Goal: Information Seeking & Learning: Learn about a topic

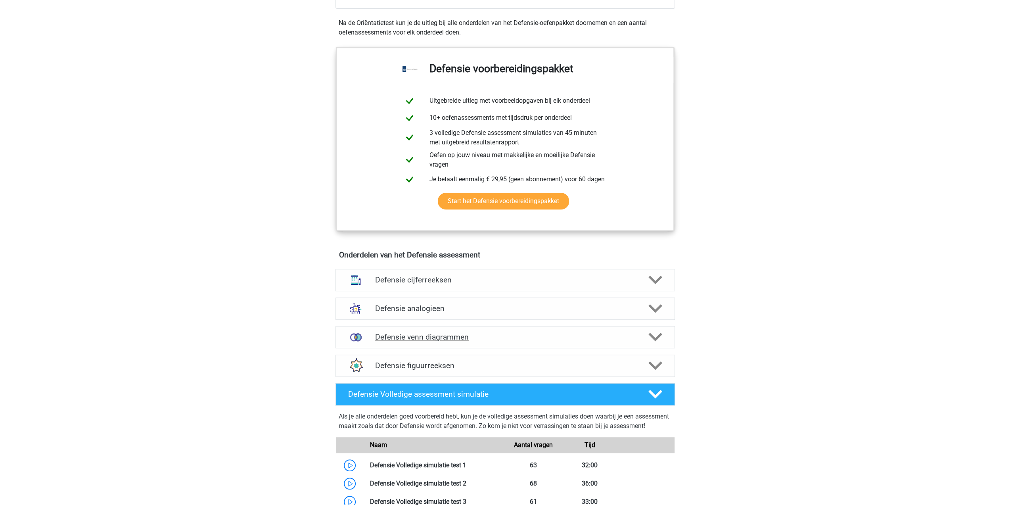
scroll to position [396, 0]
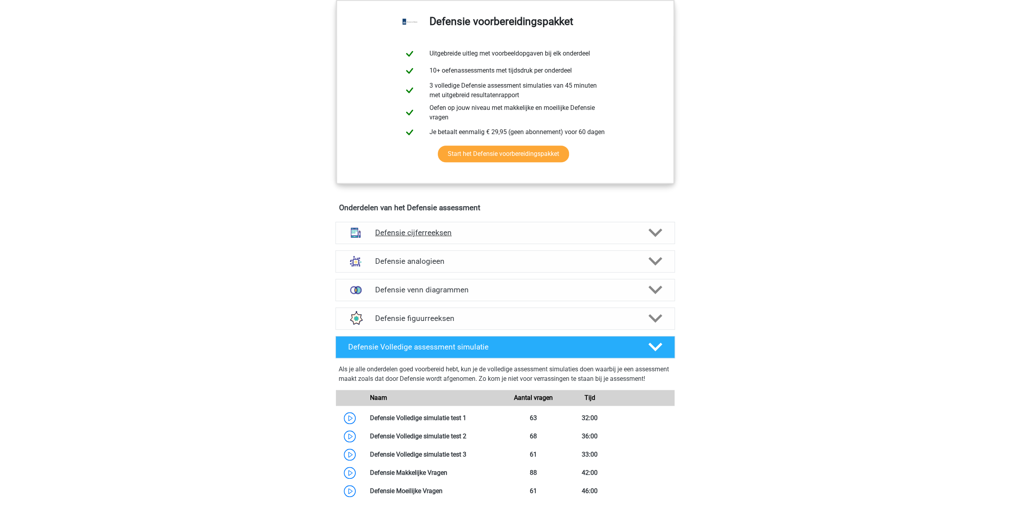
click at [659, 228] on polygon at bounding box center [655, 232] width 14 height 9
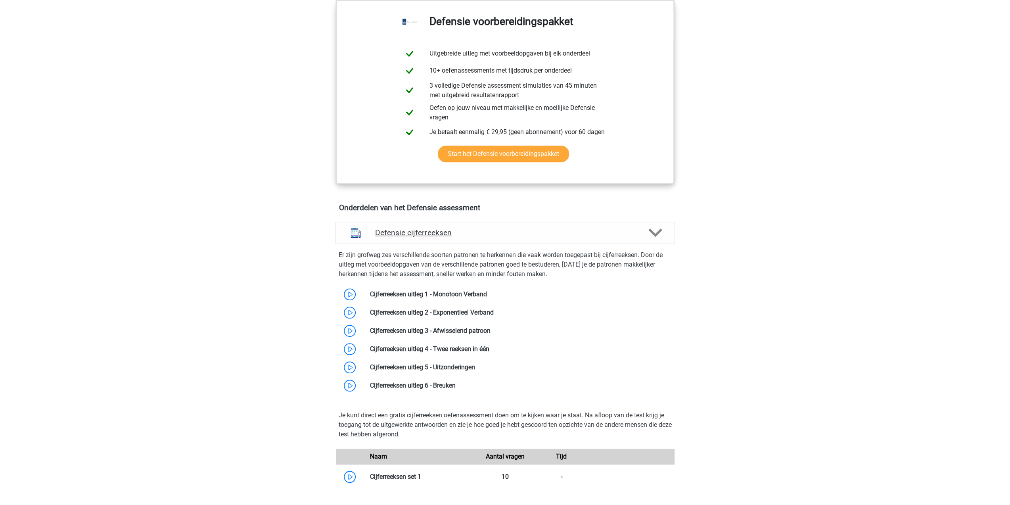
click at [659, 228] on polygon at bounding box center [655, 232] width 14 height 9
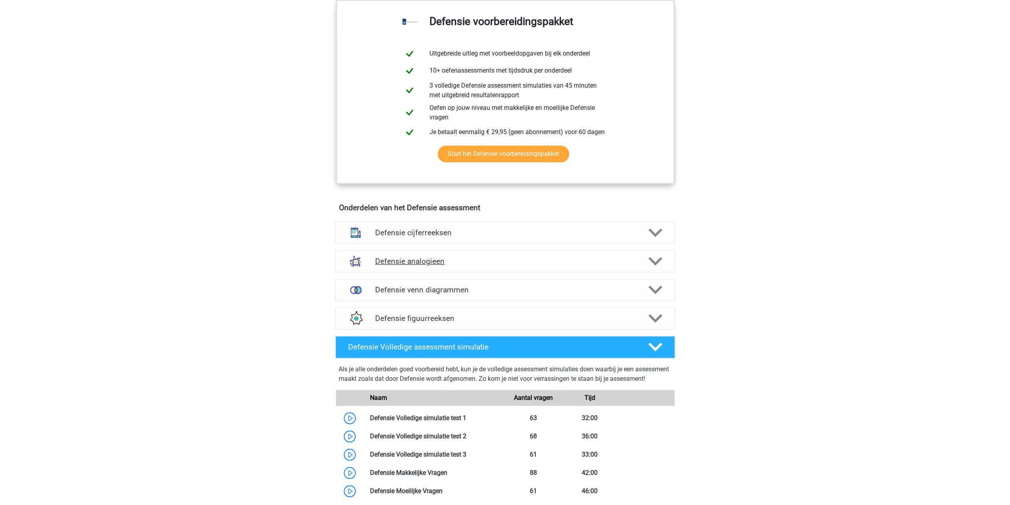
click at [657, 262] on polygon at bounding box center [655, 261] width 14 height 9
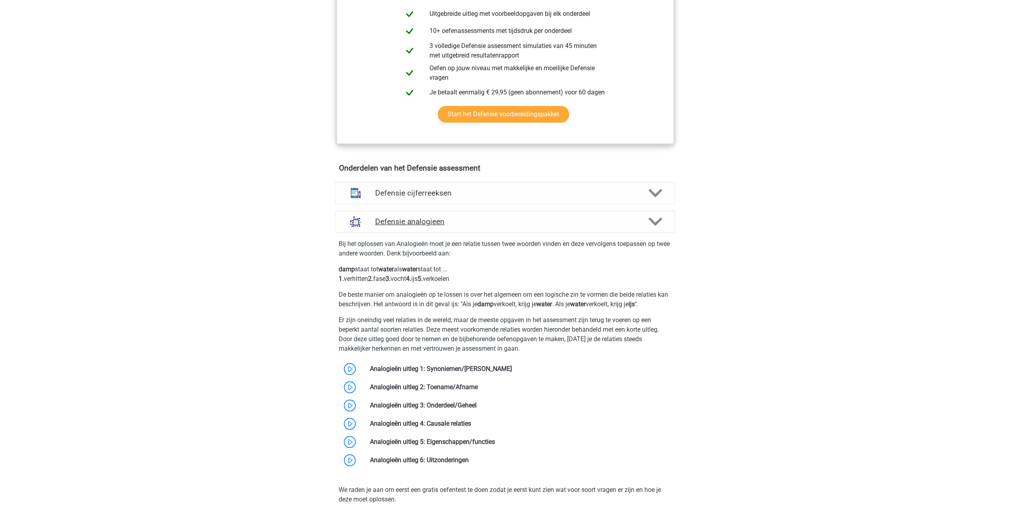
scroll to position [476, 0]
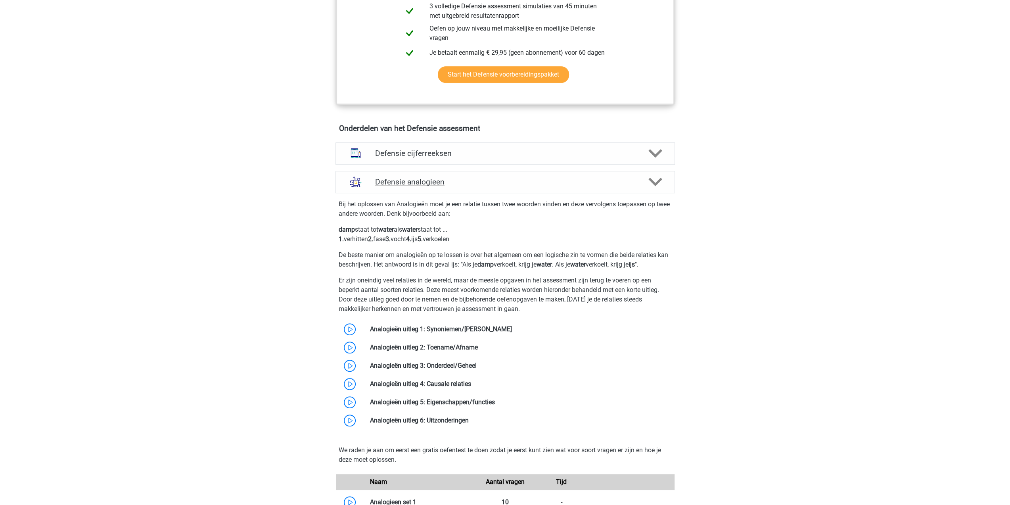
click at [658, 175] on icon at bounding box center [655, 182] width 14 height 14
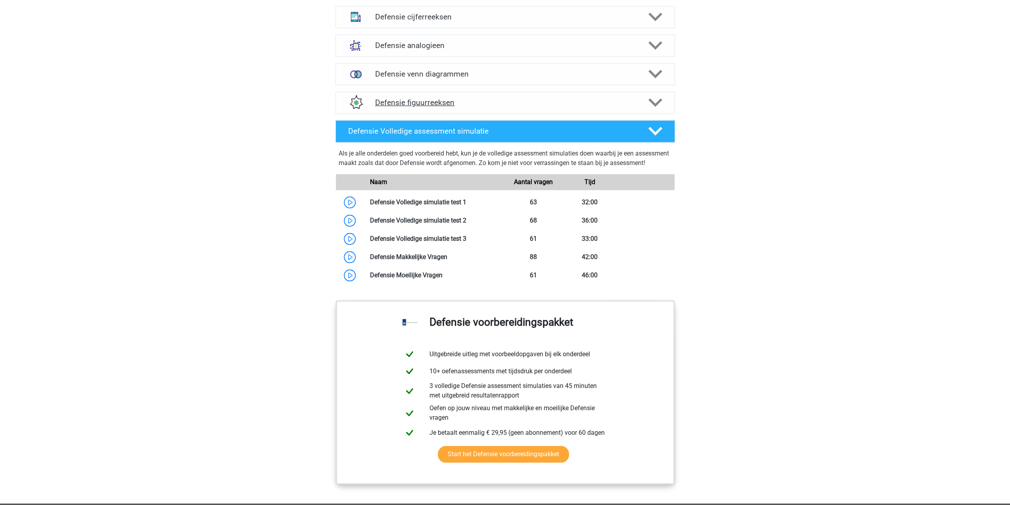
scroll to position [634, 0]
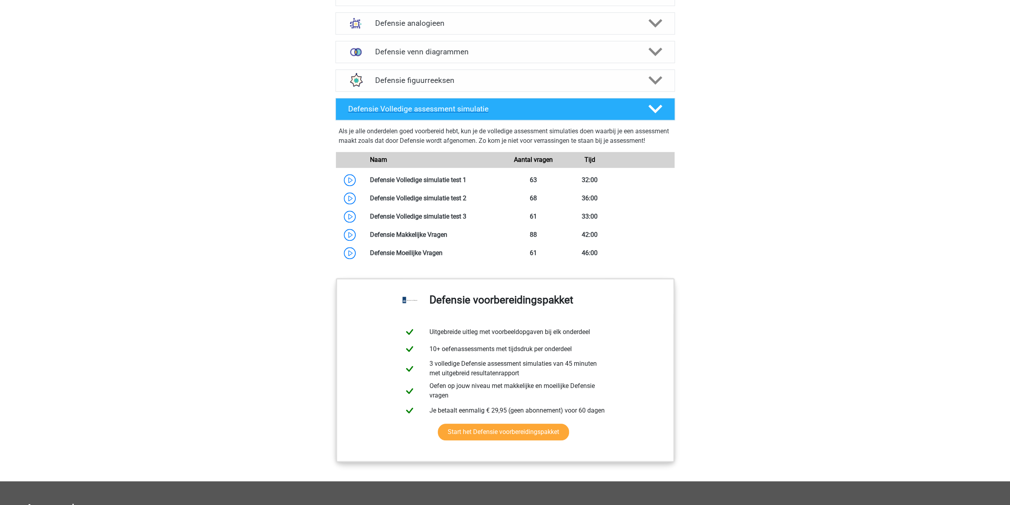
click at [660, 113] on icon at bounding box center [655, 109] width 14 height 14
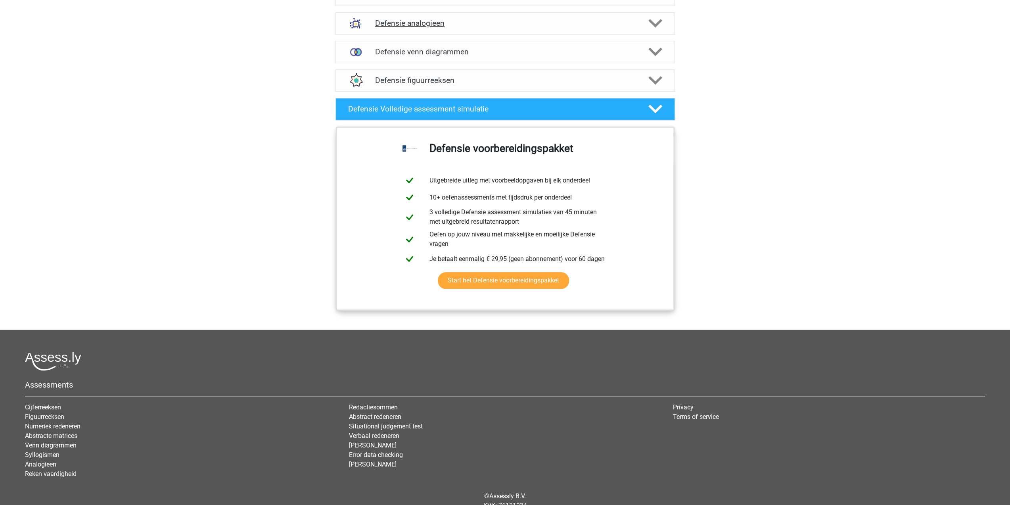
click at [653, 23] on polygon at bounding box center [655, 23] width 14 height 9
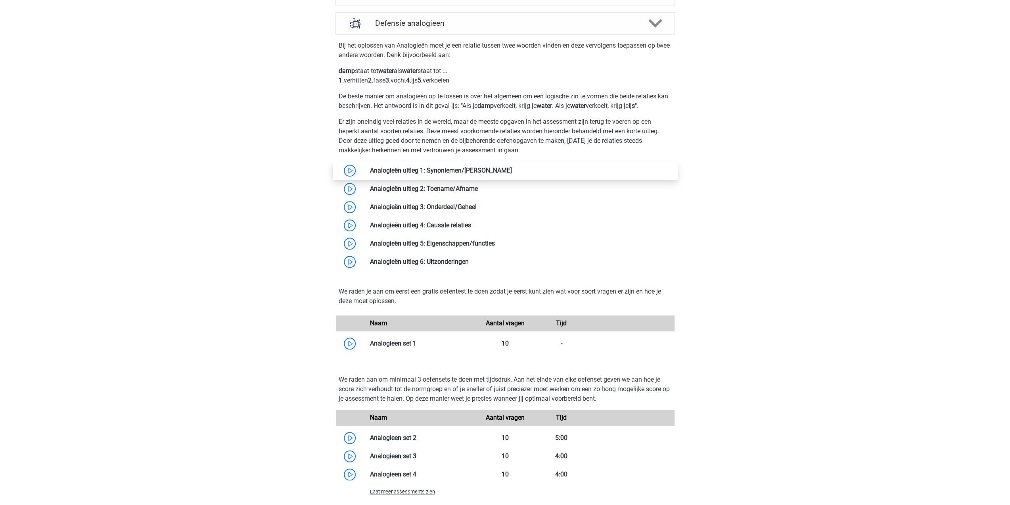
click at [512, 167] on link at bounding box center [512, 171] width 0 height 8
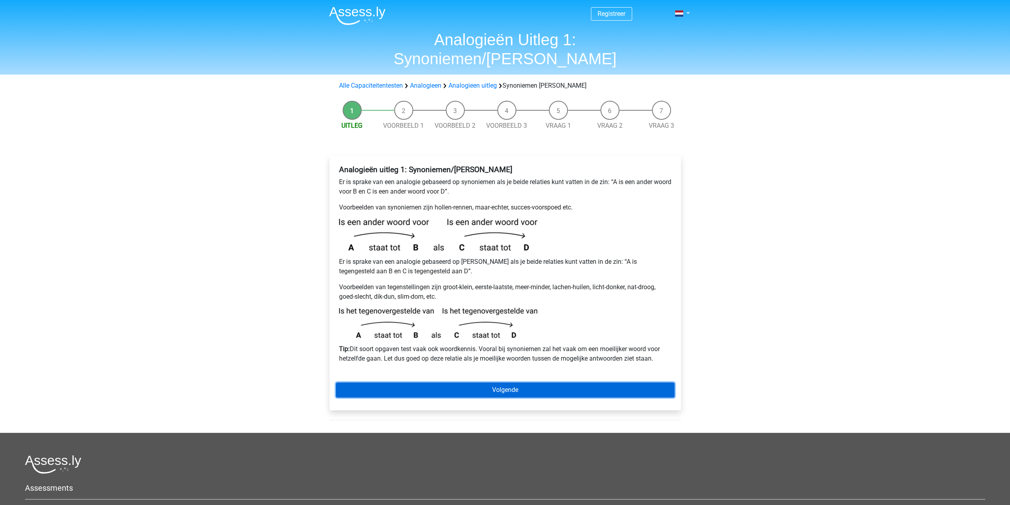
click at [545, 382] on link "Volgende" at bounding box center [505, 389] width 339 height 15
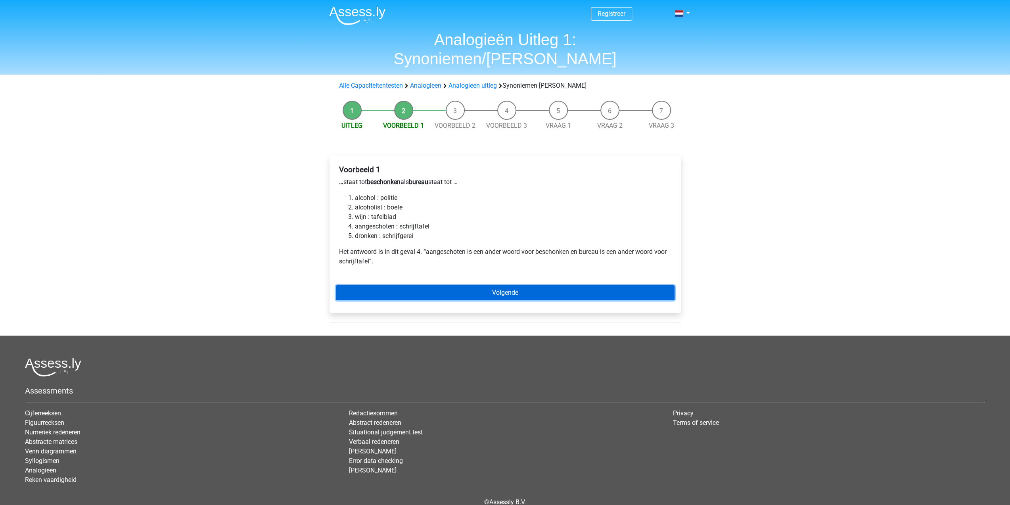
click at [462, 285] on link "Volgende" at bounding box center [505, 292] width 339 height 15
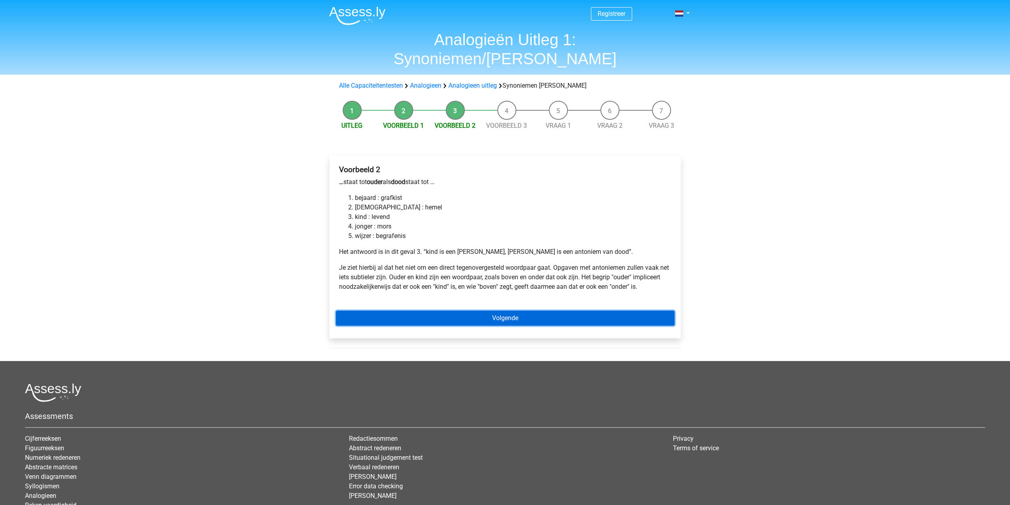
click at [517, 310] on link "Volgende" at bounding box center [505, 317] width 339 height 15
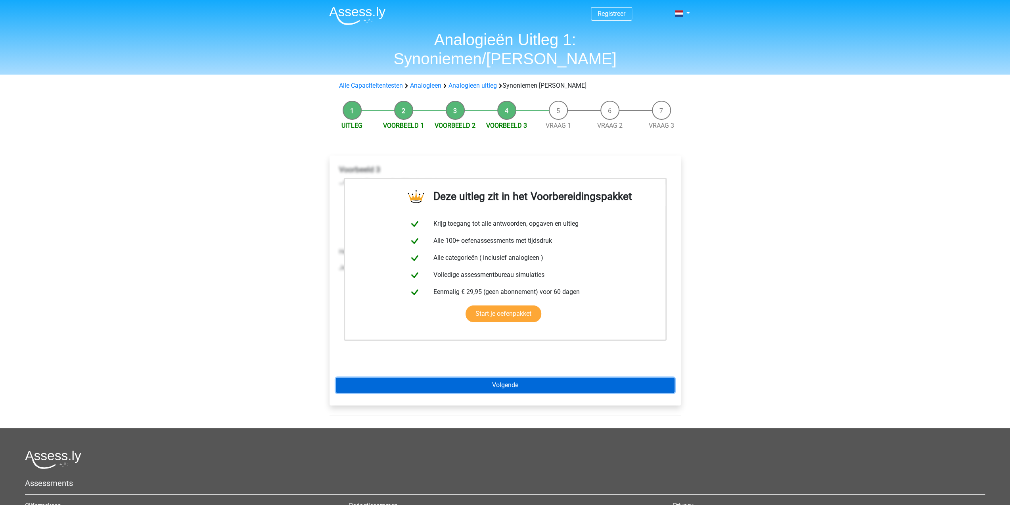
click at [495, 377] on link "Volgende" at bounding box center [505, 384] width 339 height 15
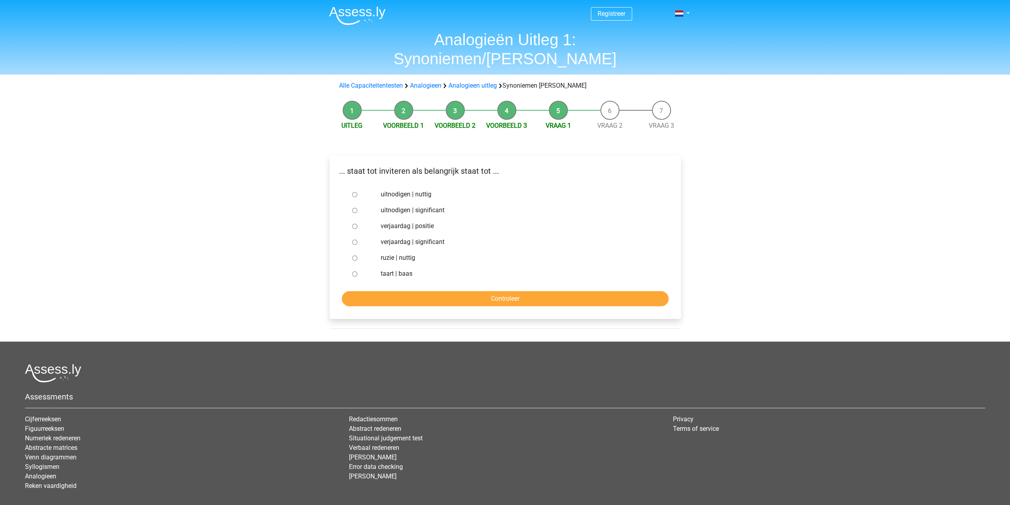
click at [352, 208] on input "uitnodigen | significant" at bounding box center [354, 210] width 5 height 5
radio input "true"
click at [458, 291] on input "Controleer" at bounding box center [505, 298] width 327 height 15
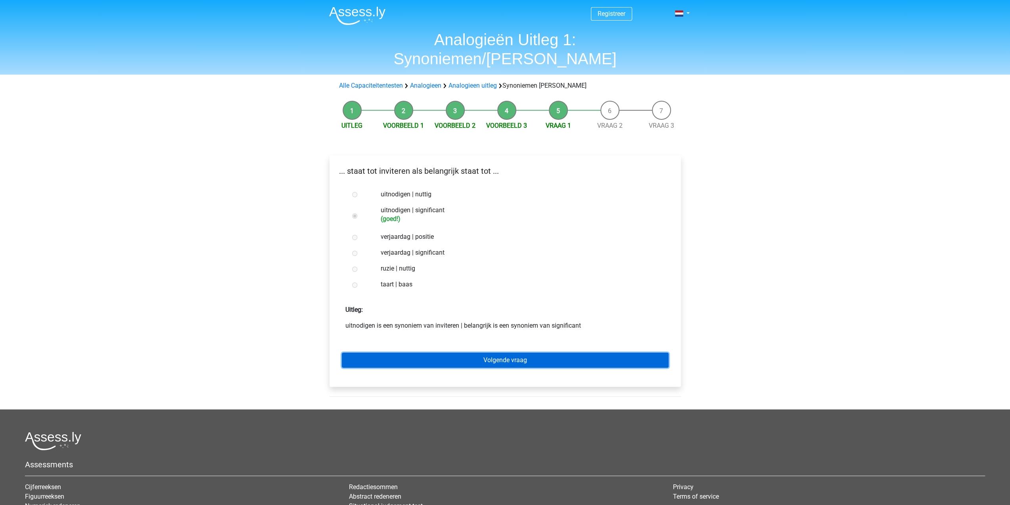
click at [462, 352] on link "Volgende vraag" at bounding box center [505, 359] width 327 height 15
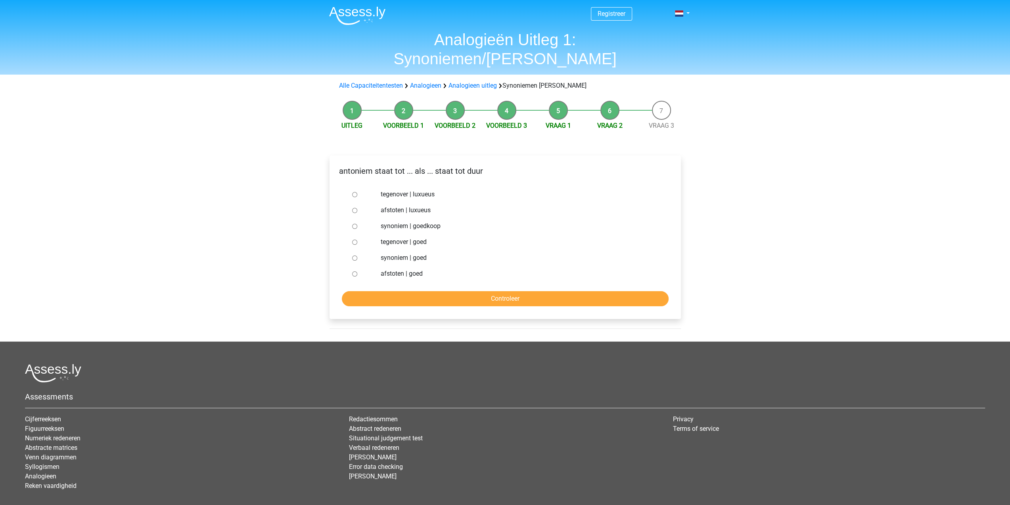
click at [355, 224] on input "synoniem | goedkoop" at bounding box center [354, 226] width 5 height 5
radio input "true"
click at [484, 291] on input "Controleer" at bounding box center [505, 298] width 327 height 15
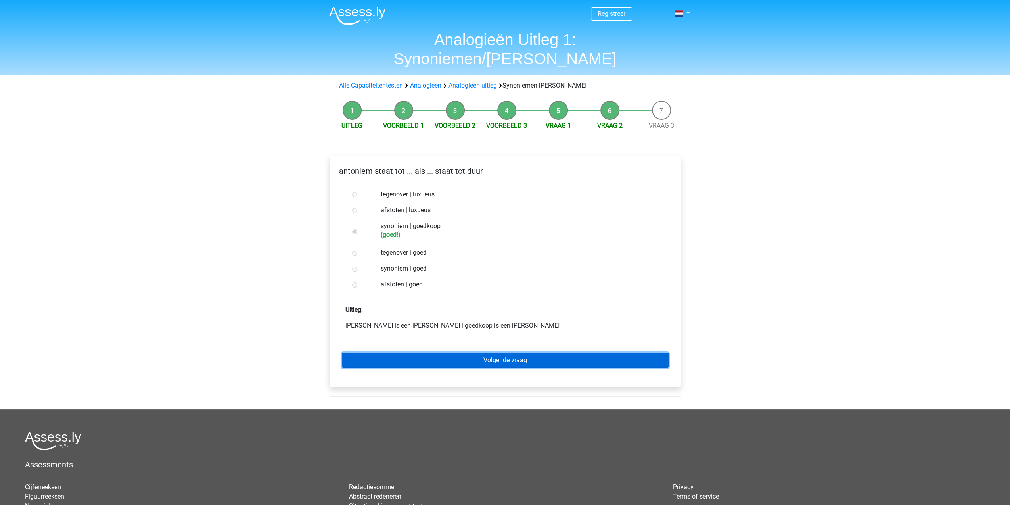
click at [517, 352] on link "Volgende vraag" at bounding box center [505, 359] width 327 height 15
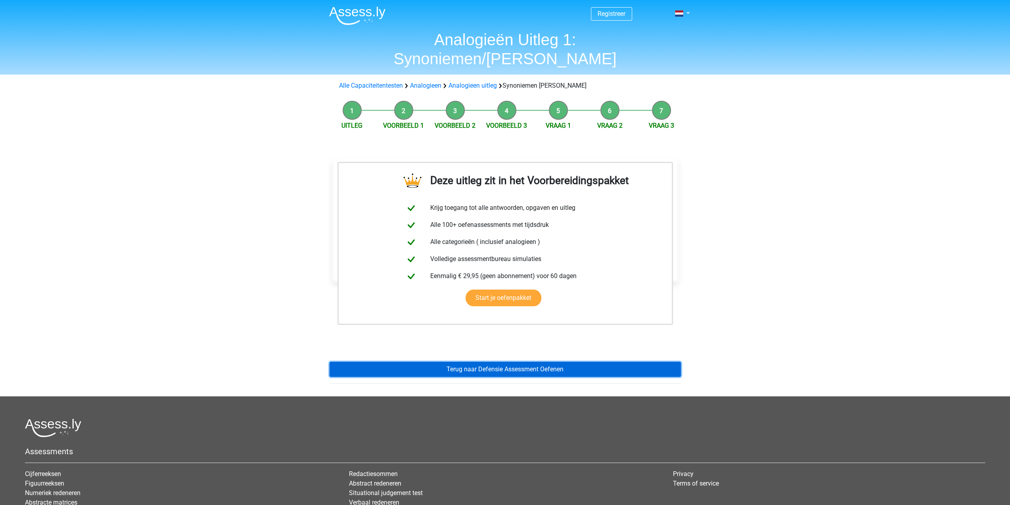
click at [552, 362] on link "Terug naar Defensie Assessment Oefenen" at bounding box center [504, 369] width 351 height 15
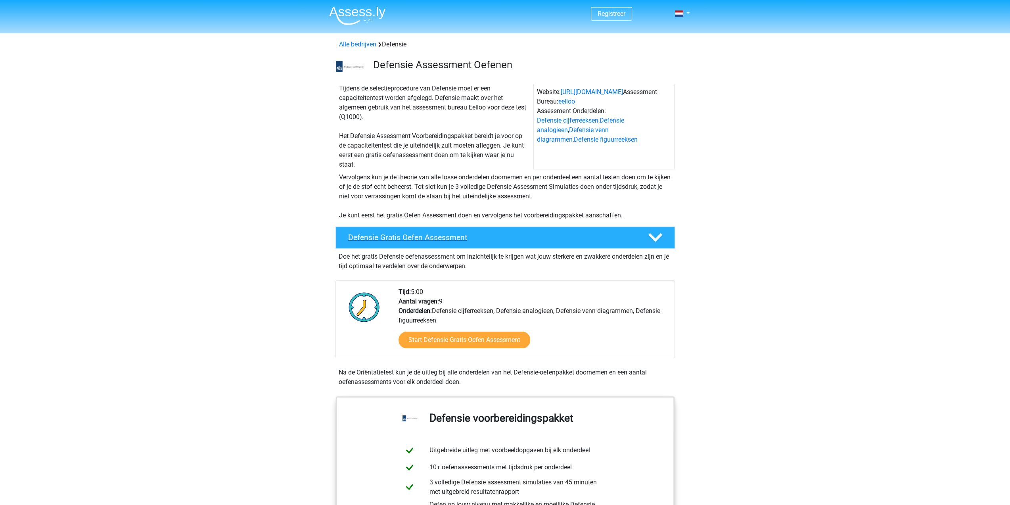
click at [662, 238] on icon at bounding box center [655, 237] width 14 height 14
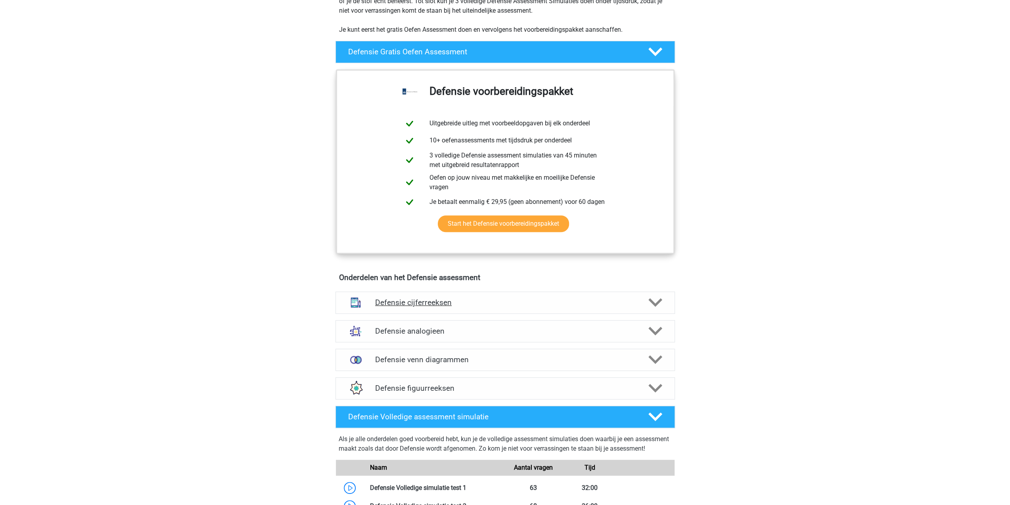
scroll to position [198, 0]
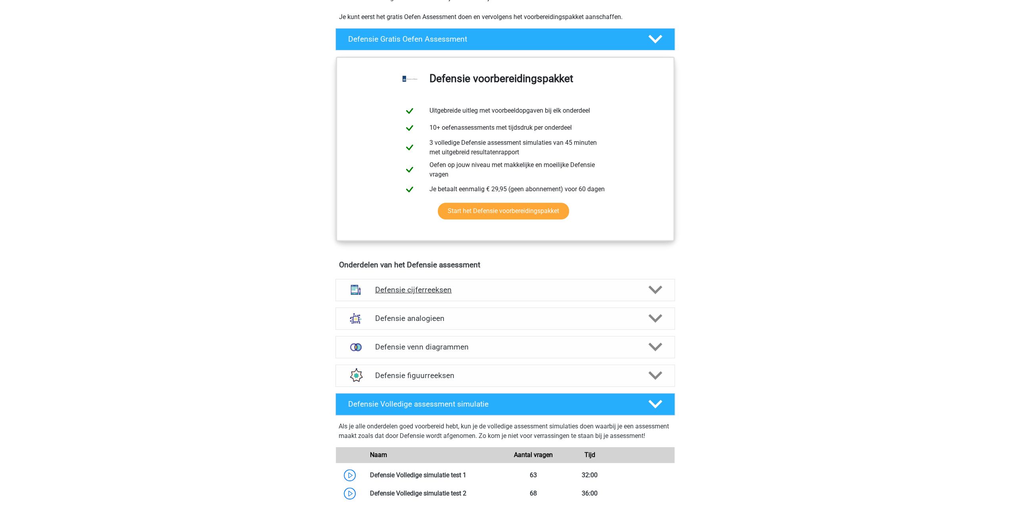
click at [639, 297] on div "Defensie cijferreeksen" at bounding box center [504, 290] width 339 height 22
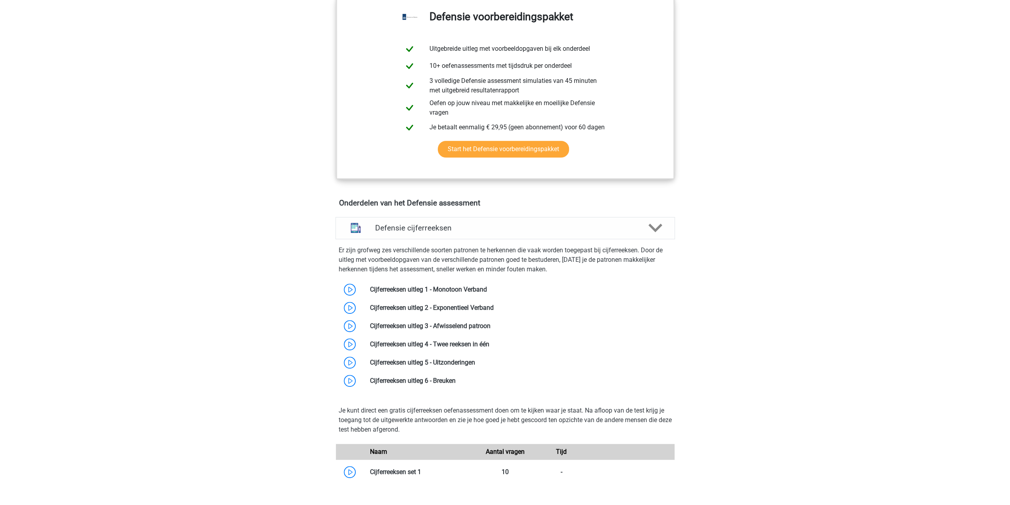
scroll to position [278, 0]
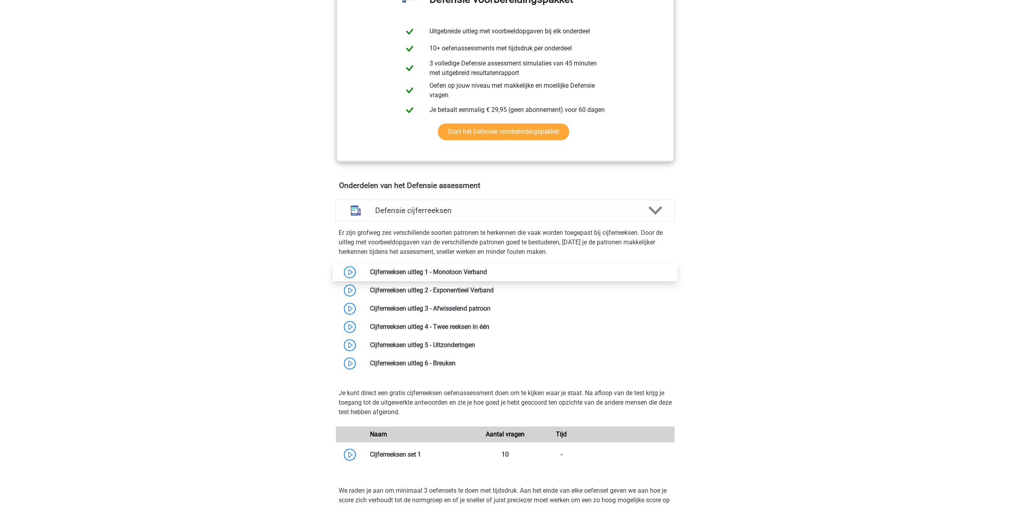
click at [487, 271] on link at bounding box center [487, 272] width 0 height 8
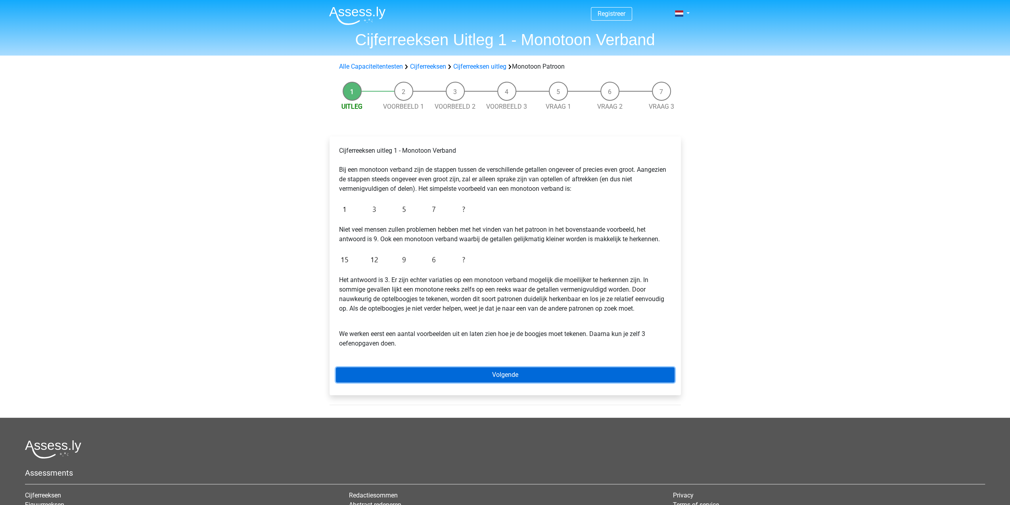
click at [468, 375] on link "Volgende" at bounding box center [505, 374] width 339 height 15
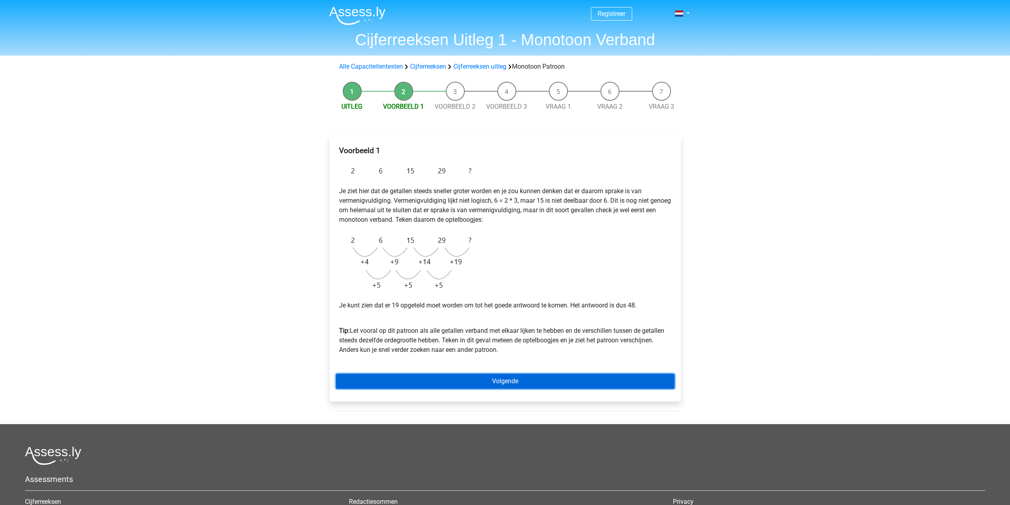
click at [494, 380] on link "Volgende" at bounding box center [505, 381] width 339 height 15
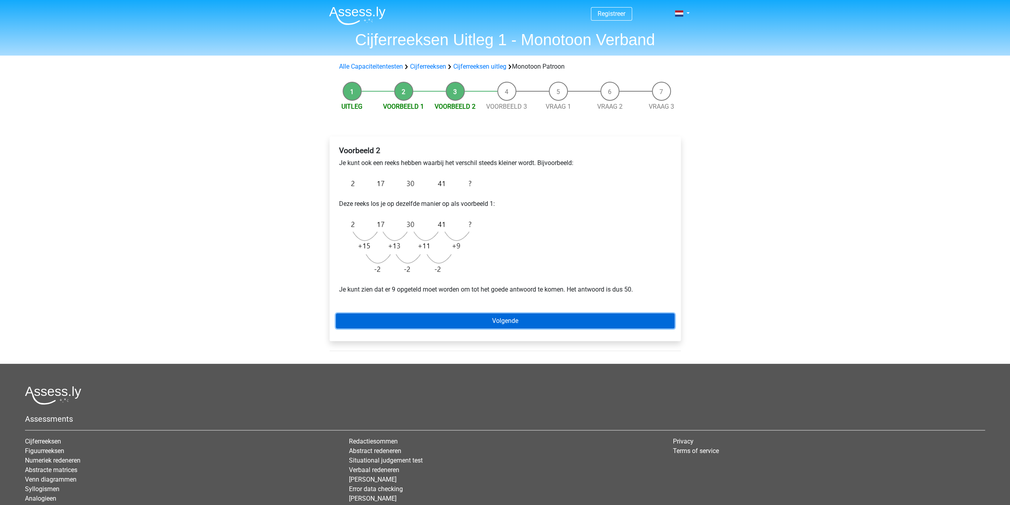
click at [556, 320] on link "Volgende" at bounding box center [505, 320] width 339 height 15
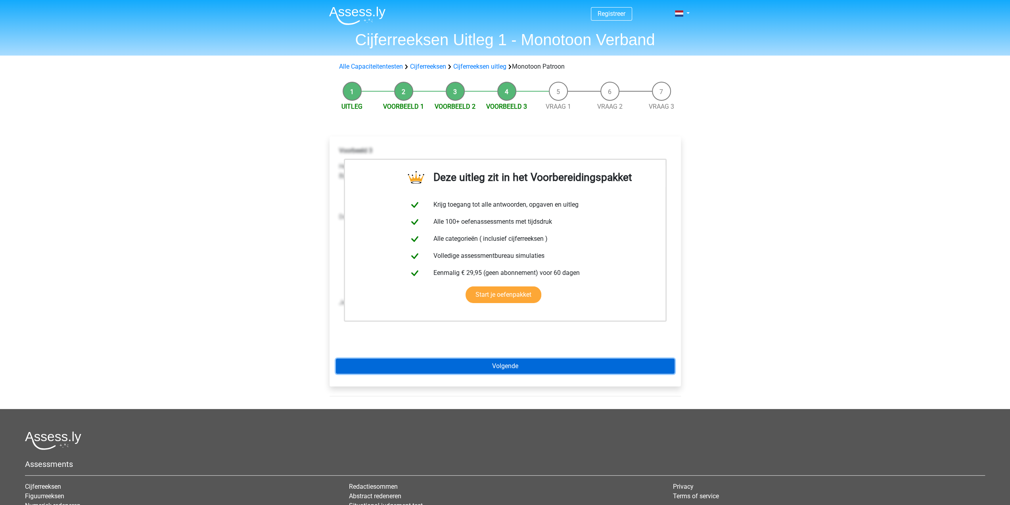
click at [517, 364] on link "Volgende" at bounding box center [505, 365] width 339 height 15
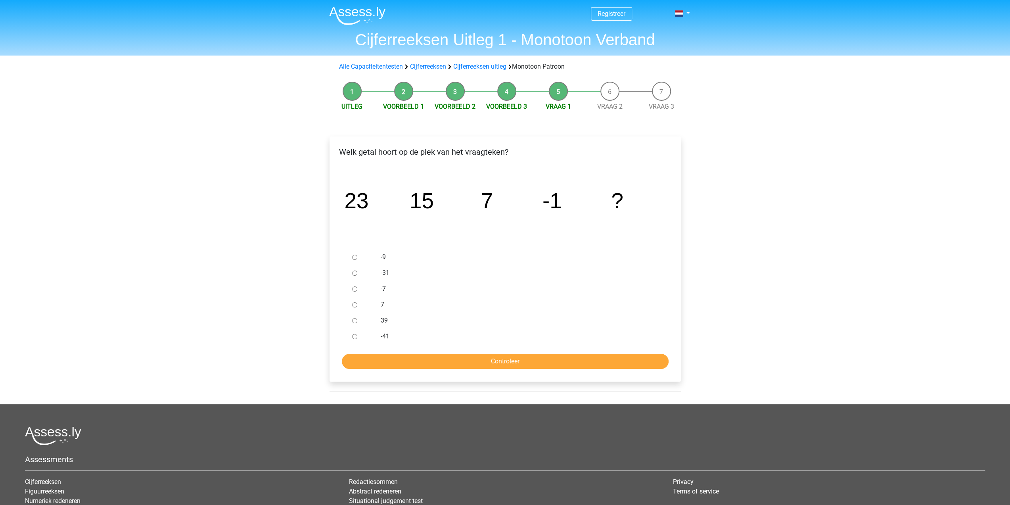
click at [351, 260] on div at bounding box center [362, 257] width 26 height 16
click at [351, 255] on div at bounding box center [362, 257] width 26 height 16
click at [353, 257] on input "-9" at bounding box center [354, 257] width 5 height 5
radio input "true"
click at [500, 364] on input "Controleer" at bounding box center [505, 361] width 327 height 15
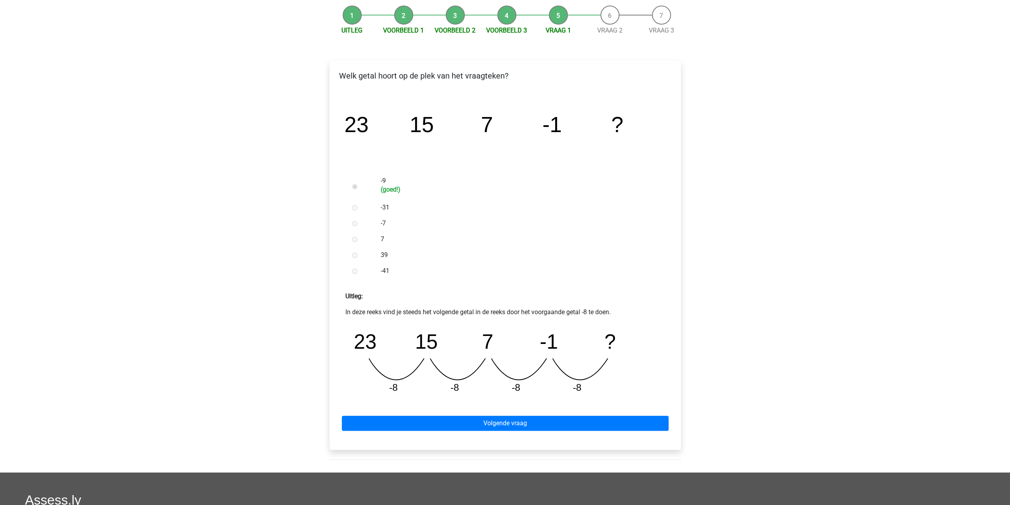
scroll to position [79, 0]
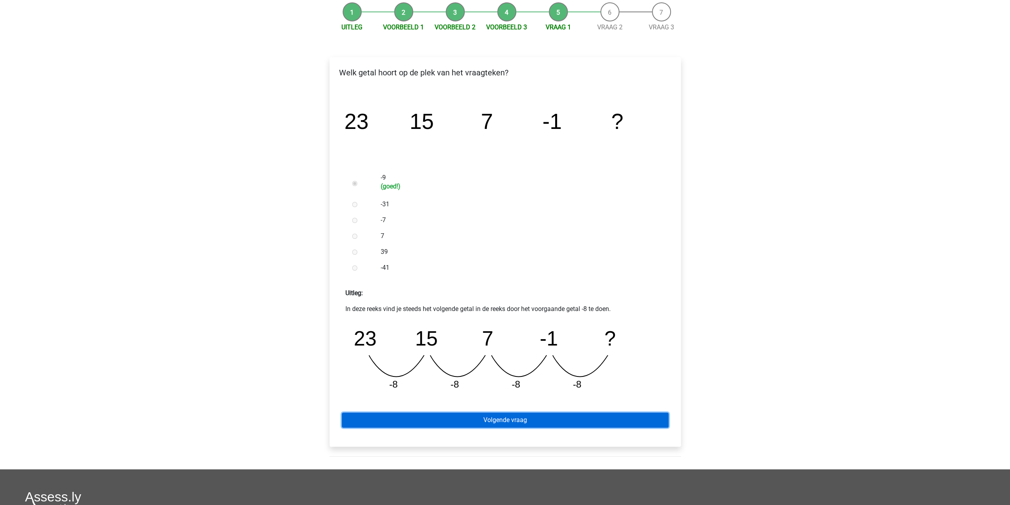
click at [513, 417] on link "Volgende vraag" at bounding box center [505, 419] width 327 height 15
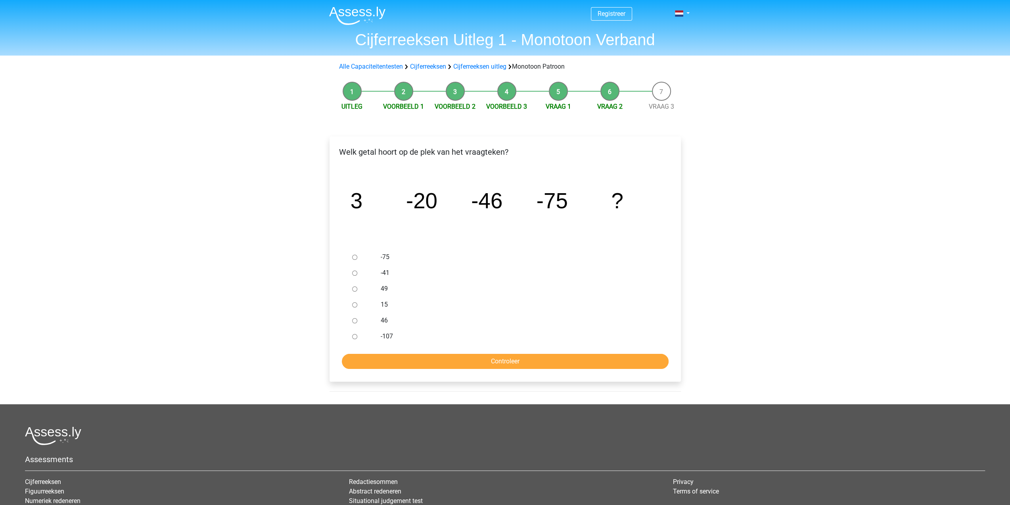
click at [354, 334] on input "-107" at bounding box center [354, 336] width 5 height 5
radio input "true"
click at [496, 360] on input "Controleer" at bounding box center [505, 361] width 327 height 15
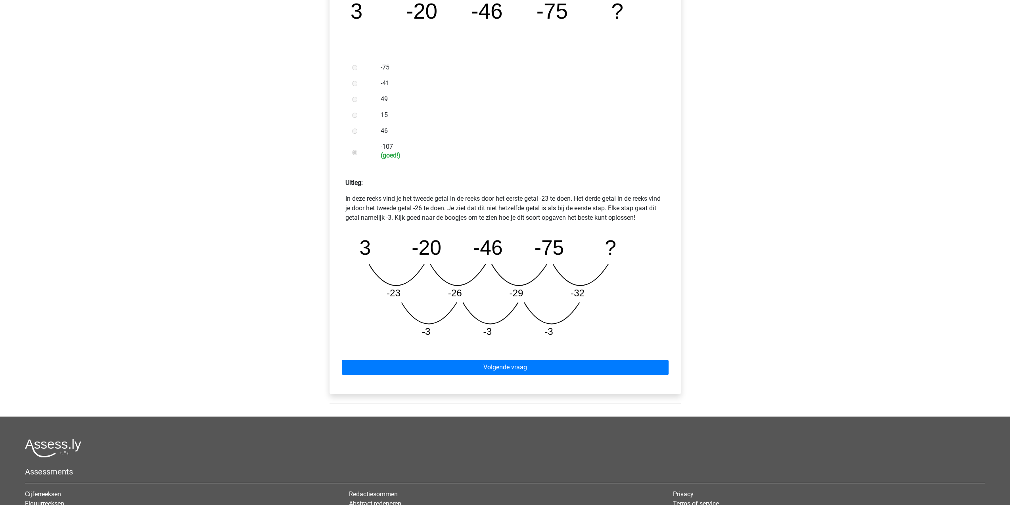
scroll to position [198, 0]
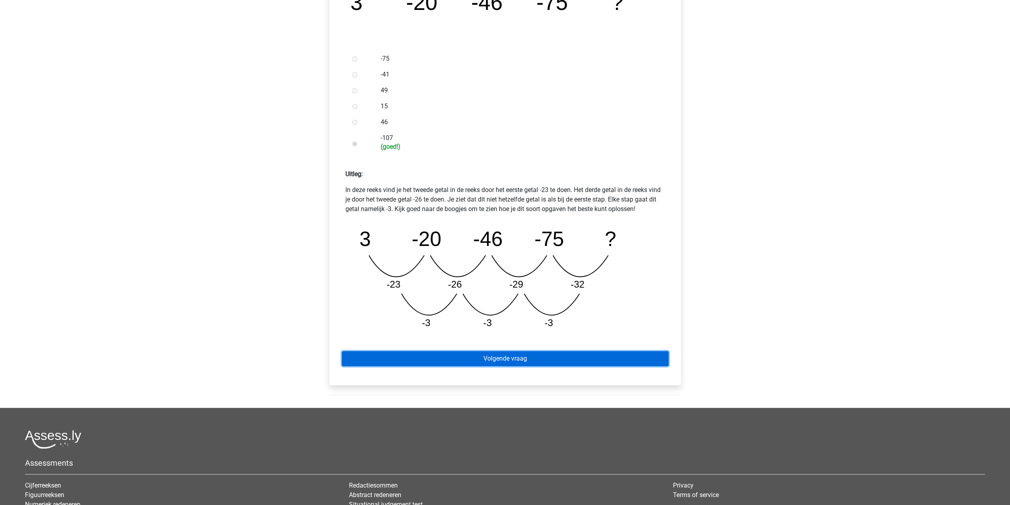
click at [527, 360] on link "Volgende vraag" at bounding box center [505, 358] width 327 height 15
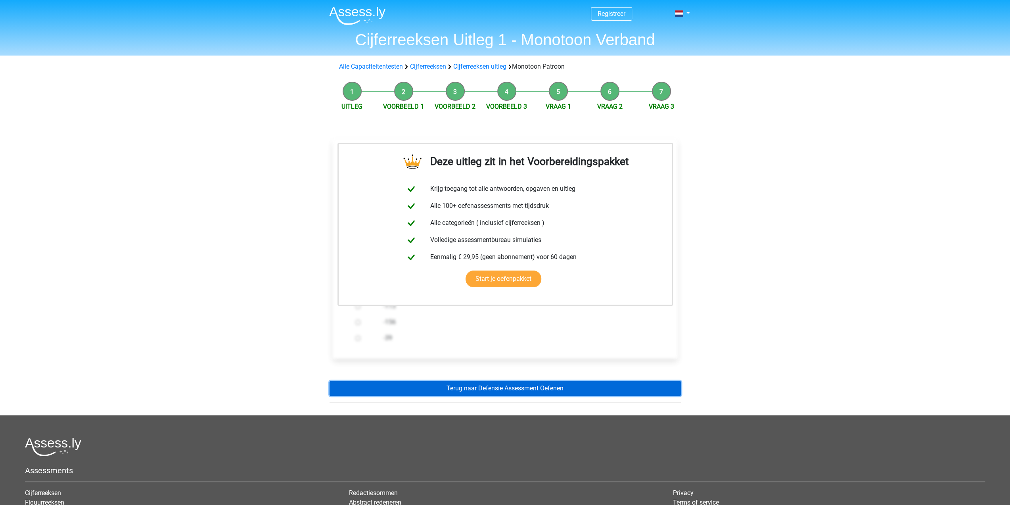
click at [527, 391] on link "Terug naar Defensie Assessment Oefenen" at bounding box center [504, 388] width 351 height 15
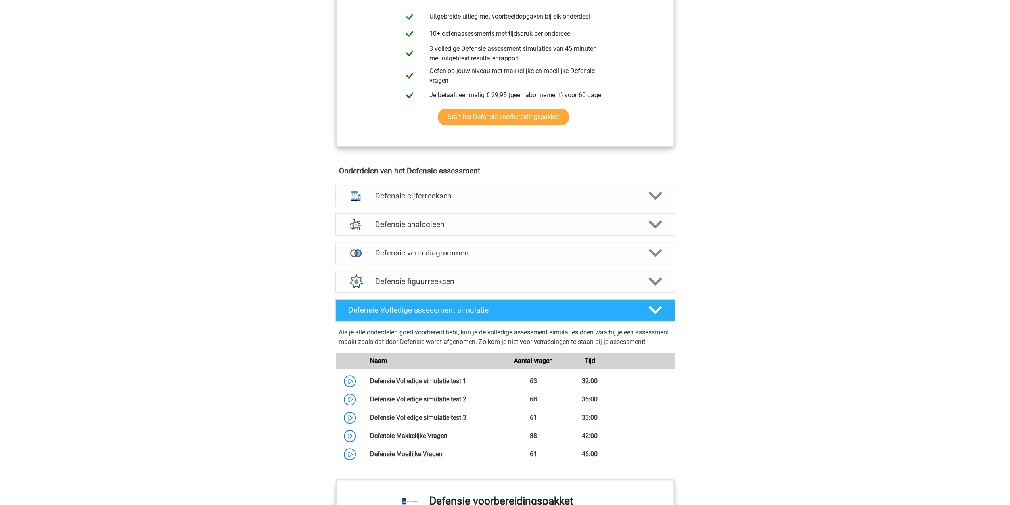
scroll to position [436, 0]
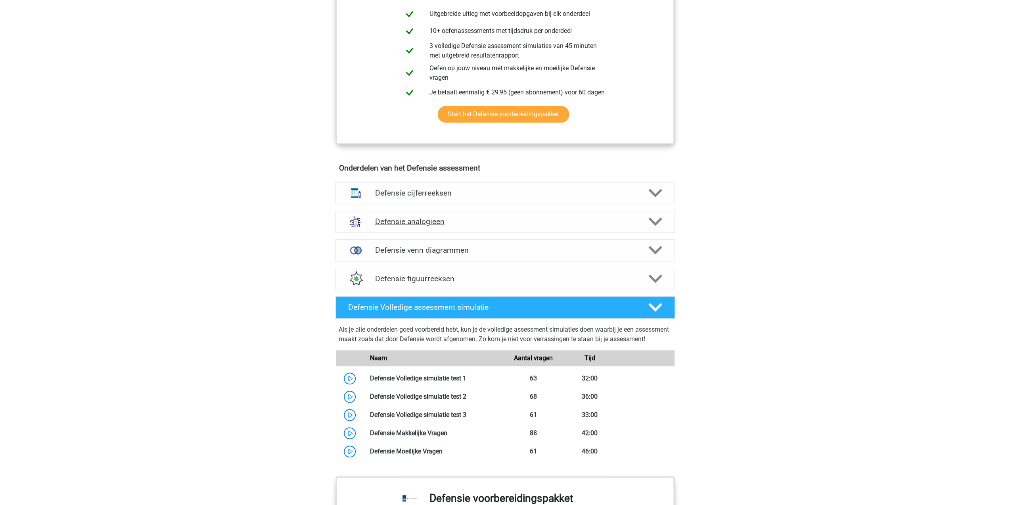
click at [660, 218] on polygon at bounding box center [655, 221] width 14 height 9
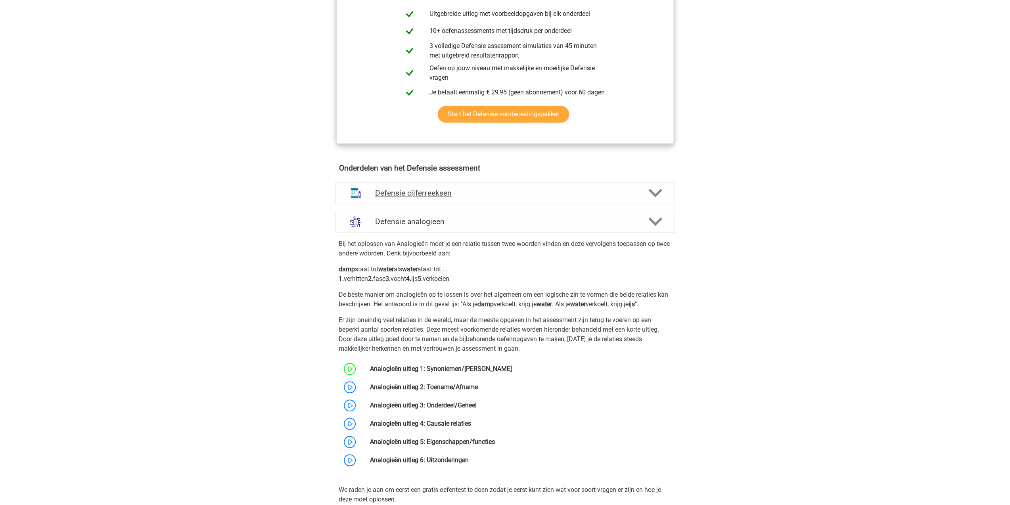
click at [656, 192] on icon at bounding box center [655, 193] width 14 height 14
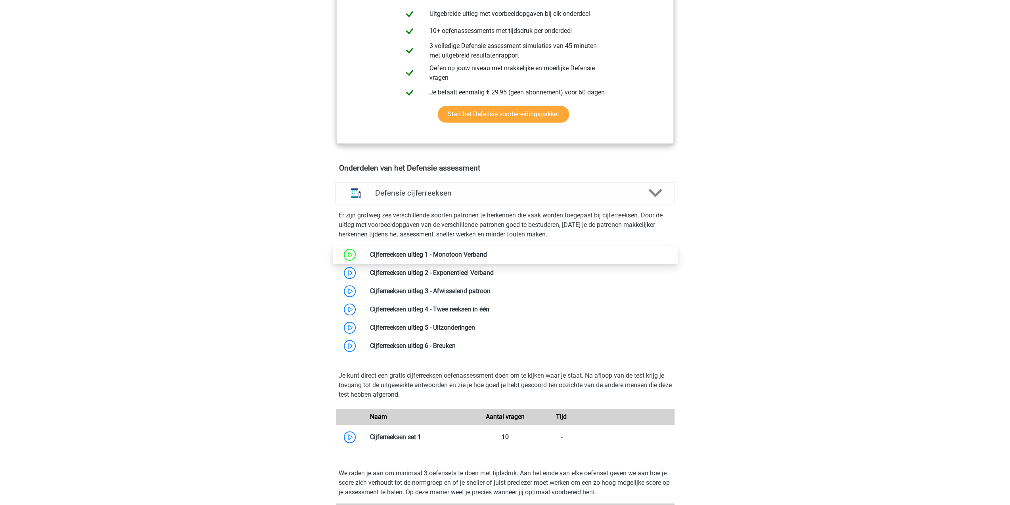
click at [487, 252] on link at bounding box center [487, 255] width 0 height 8
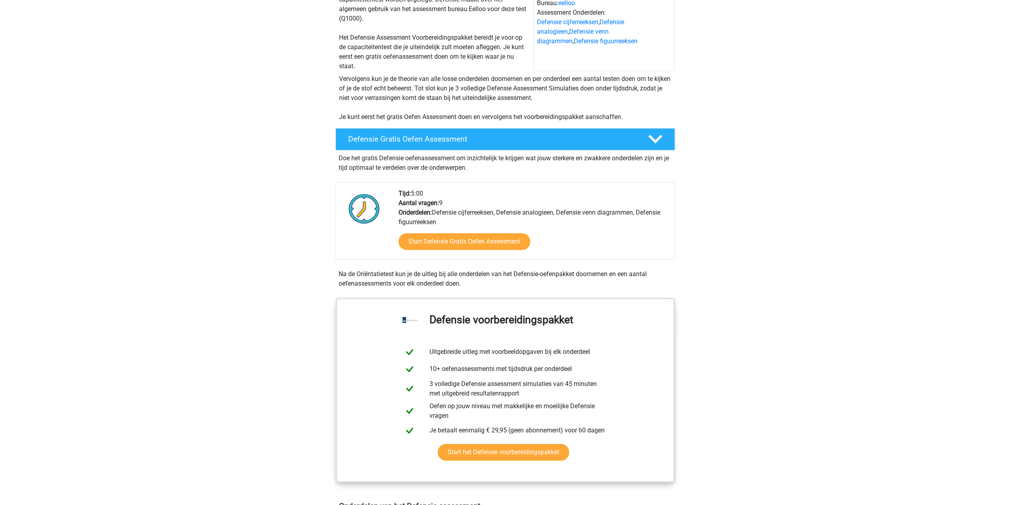
scroll to position [0, 0]
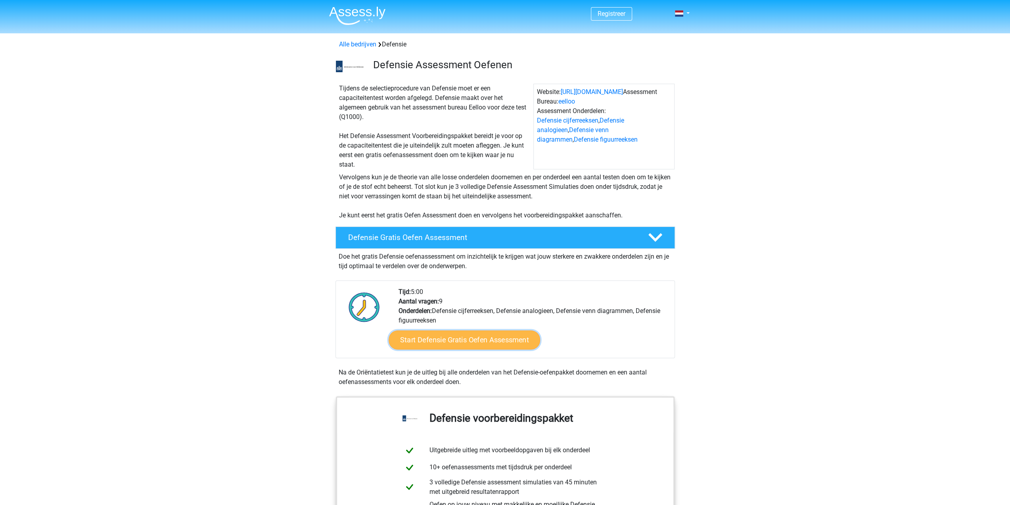
click at [448, 336] on link "Start Defensie Gratis Oefen Assessment" at bounding box center [464, 339] width 151 height 19
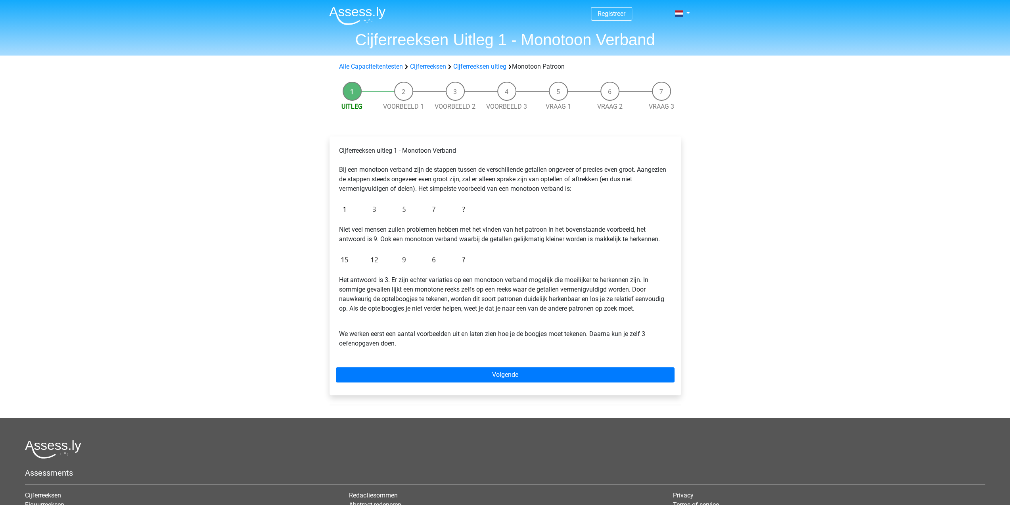
click at [565, 98] on li "Vraag 1" at bounding box center [558, 97] width 52 height 30
click at [553, 111] on span "Vraag 1" at bounding box center [558, 107] width 52 height 10
click at [553, 107] on link "Vraag 1" at bounding box center [558, 107] width 25 height 8
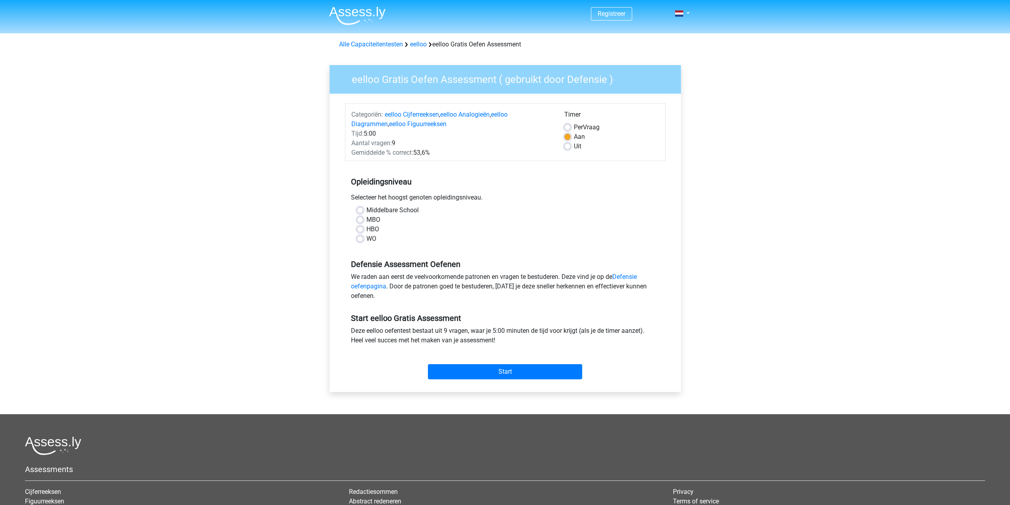
click at [366, 217] on label "MBO" at bounding box center [373, 220] width 14 height 10
click at [360, 217] on input "MBO" at bounding box center [360, 219] width 6 height 8
radio input "true"
click at [471, 371] on input "Start" at bounding box center [505, 371] width 154 height 15
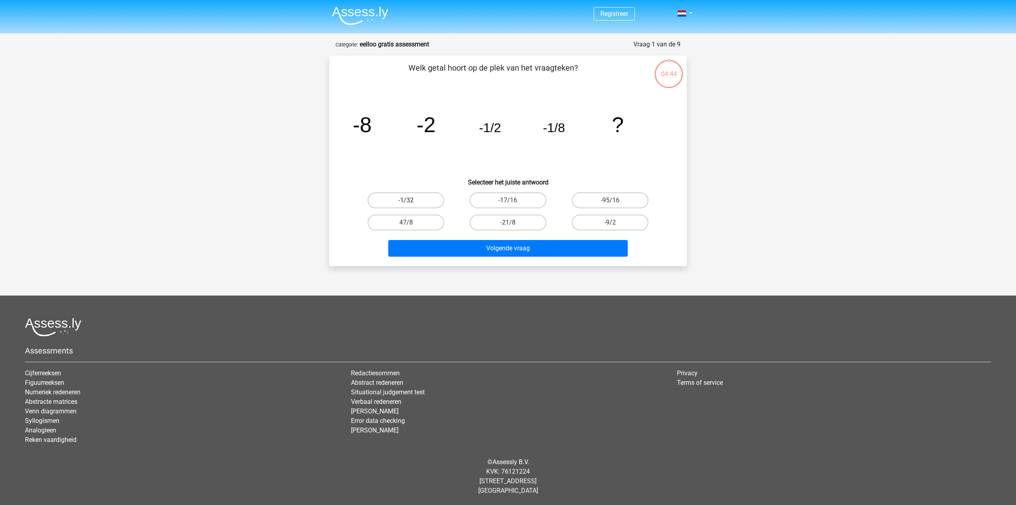
click at [428, 196] on label "-1/32" at bounding box center [406, 200] width 77 height 16
click at [411, 200] on input "-1/32" at bounding box center [408, 202] width 5 height 5
radio input "true"
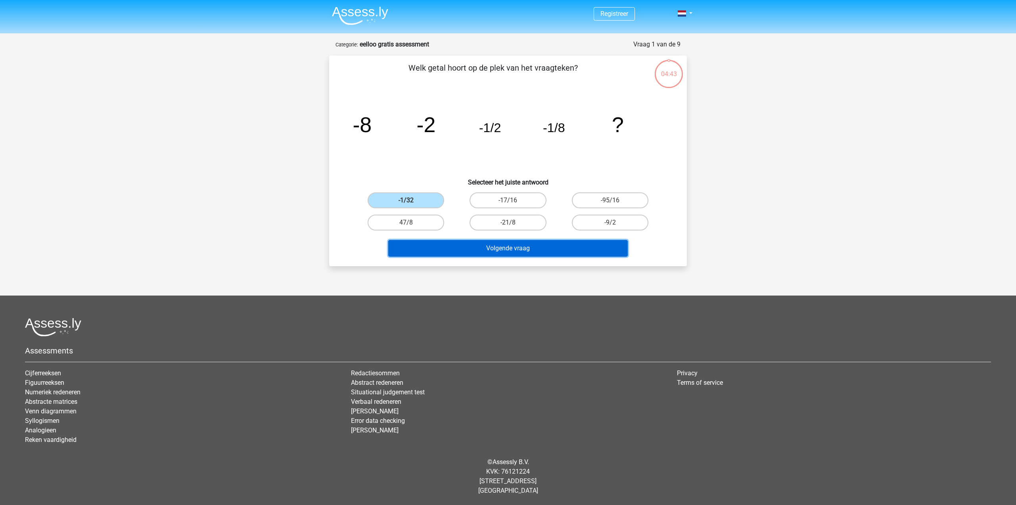
click at [523, 246] on button "Volgende vraag" at bounding box center [508, 248] width 240 height 17
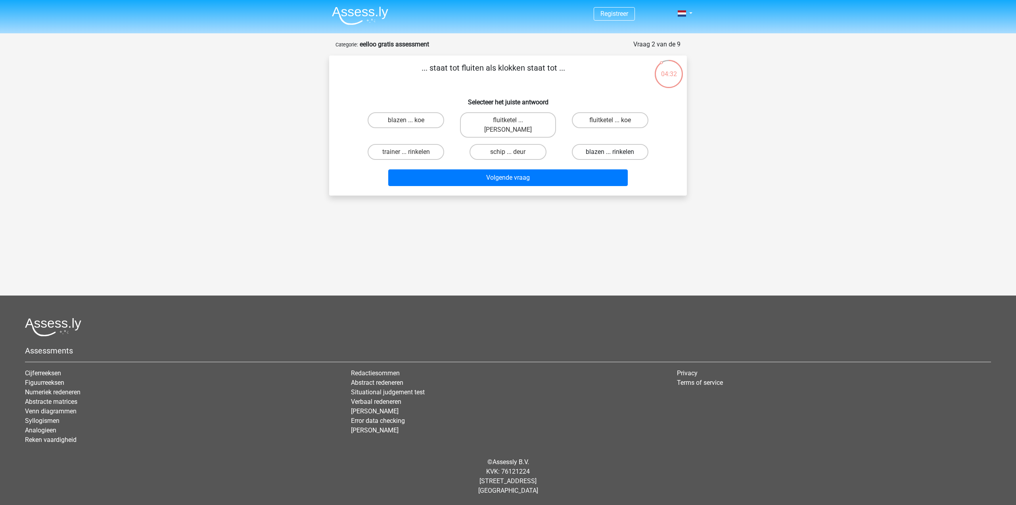
click at [600, 144] on label "blazen ... rinkelen" at bounding box center [610, 152] width 77 height 16
click at [610, 152] on input "blazen ... rinkelen" at bounding box center [612, 154] width 5 height 5
radio input "true"
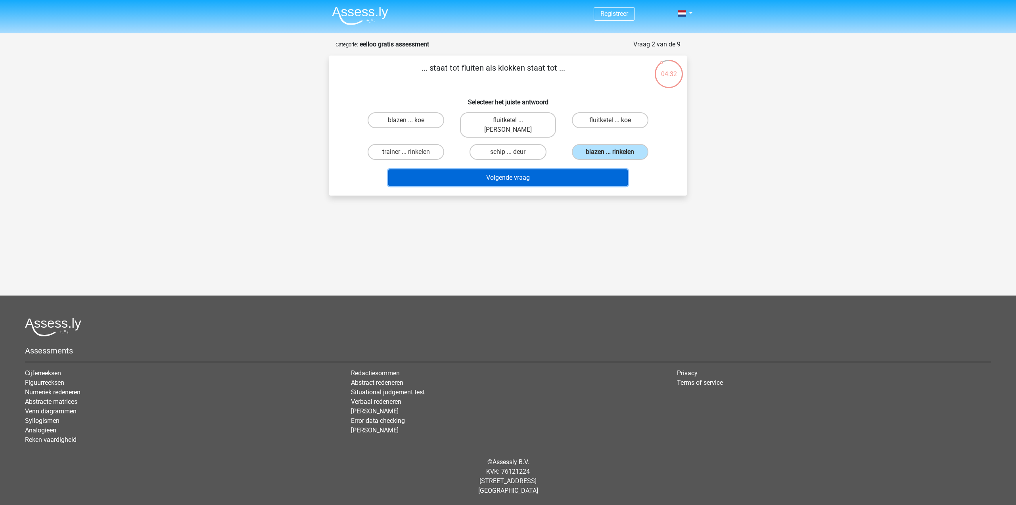
click at [541, 169] on button "Volgende vraag" at bounding box center [508, 177] width 240 height 17
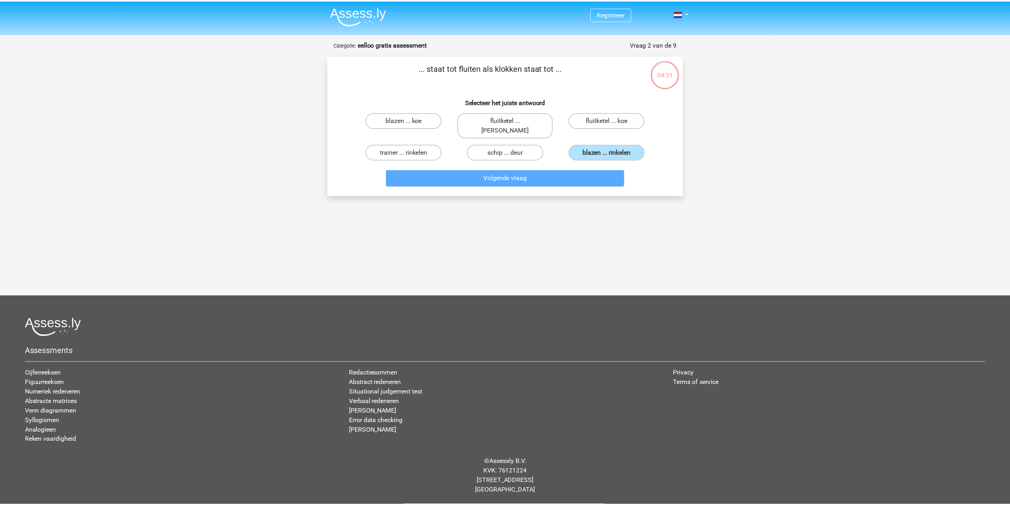
scroll to position [21, 0]
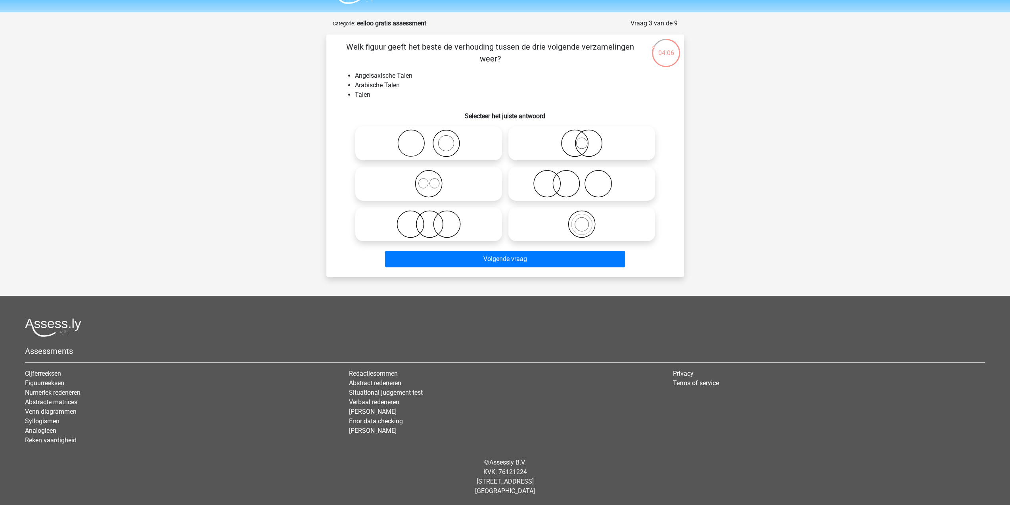
click at [441, 187] on circle at bounding box center [428, 183] width 27 height 27
click at [434, 180] on input "radio" at bounding box center [431, 176] width 5 height 5
radio input "true"
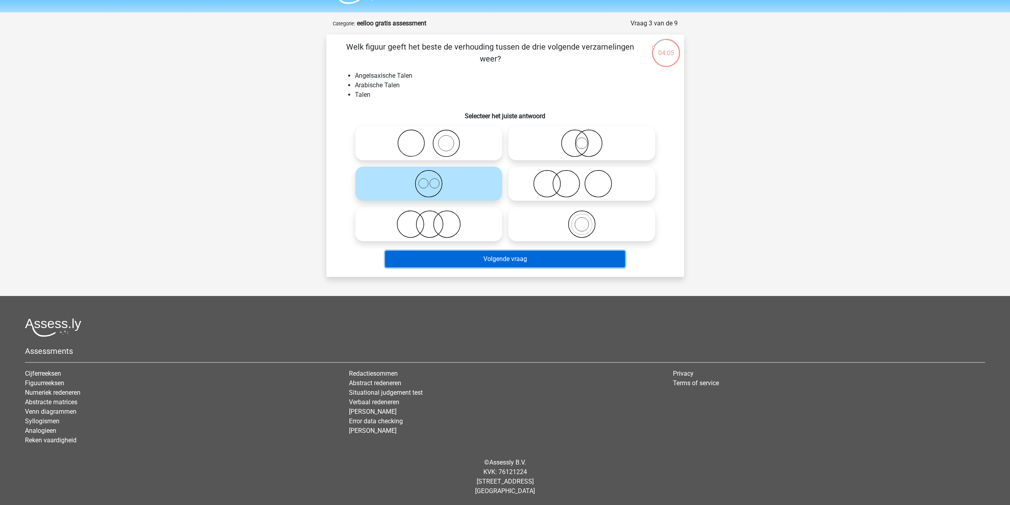
click at [526, 258] on button "Volgende vraag" at bounding box center [505, 259] width 240 height 17
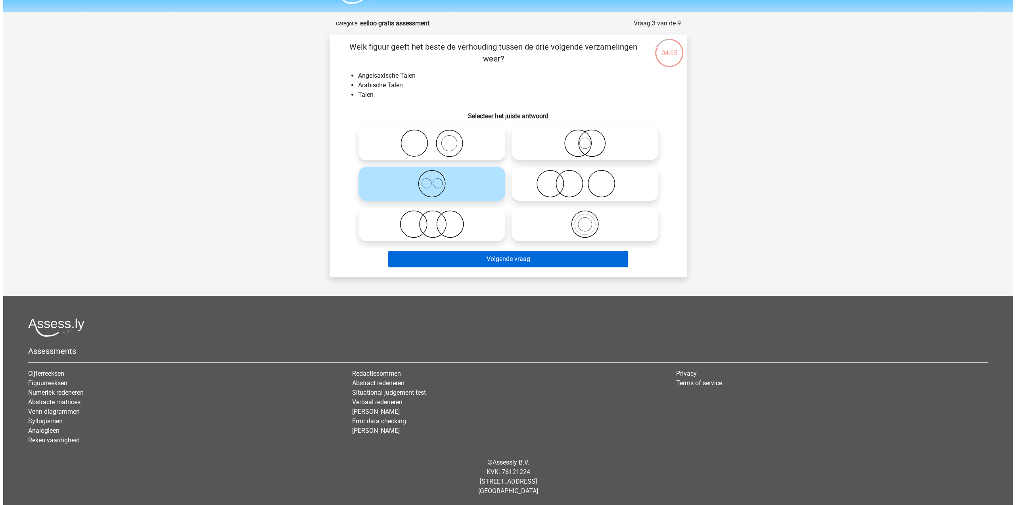
scroll to position [0, 0]
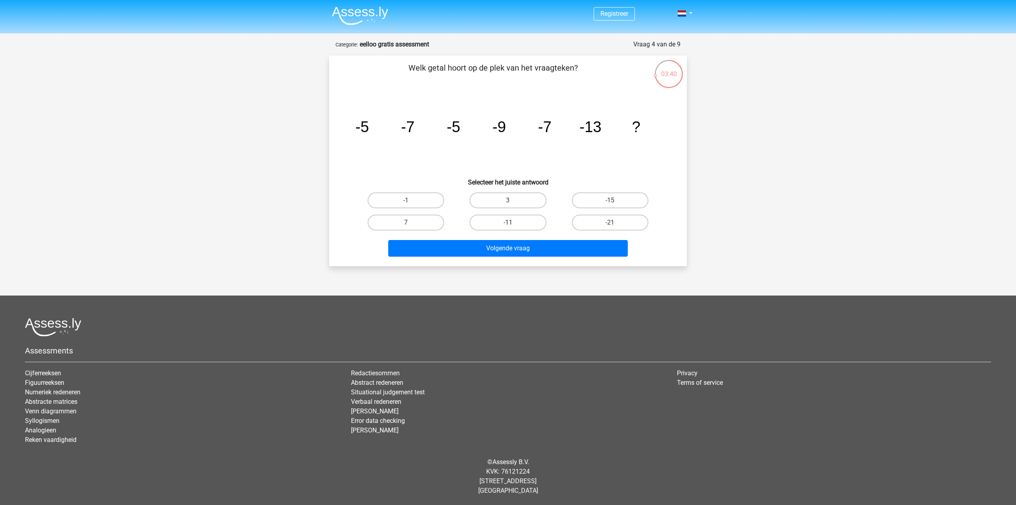
click at [532, 226] on label "-11" at bounding box center [507, 223] width 77 height 16
click at [513, 226] on input "-11" at bounding box center [510, 224] width 5 height 5
radio input "true"
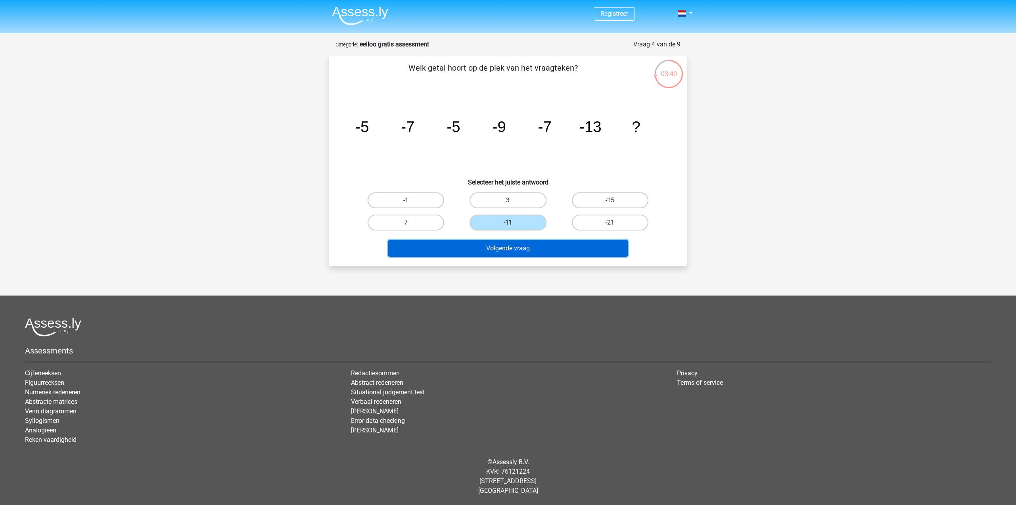
click at [527, 249] on button "Volgende vraag" at bounding box center [508, 248] width 240 height 17
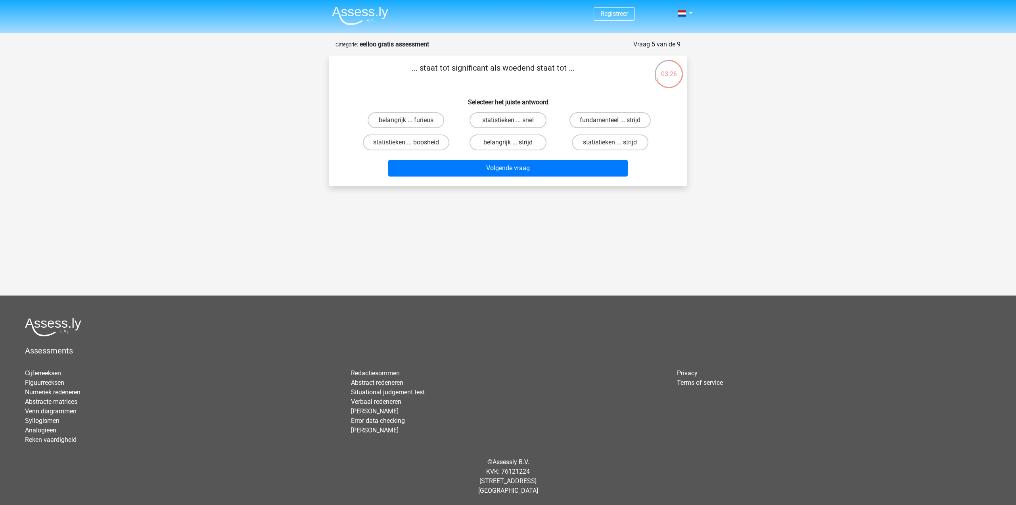
click at [519, 138] on label "belangrijk ... strijd" at bounding box center [507, 142] width 77 height 16
click at [513, 142] on input "belangrijk ... strijd" at bounding box center [510, 144] width 5 height 5
radio input "true"
click at [409, 122] on input "belangrijk ... furieus" at bounding box center [408, 122] width 5 height 5
radio input "true"
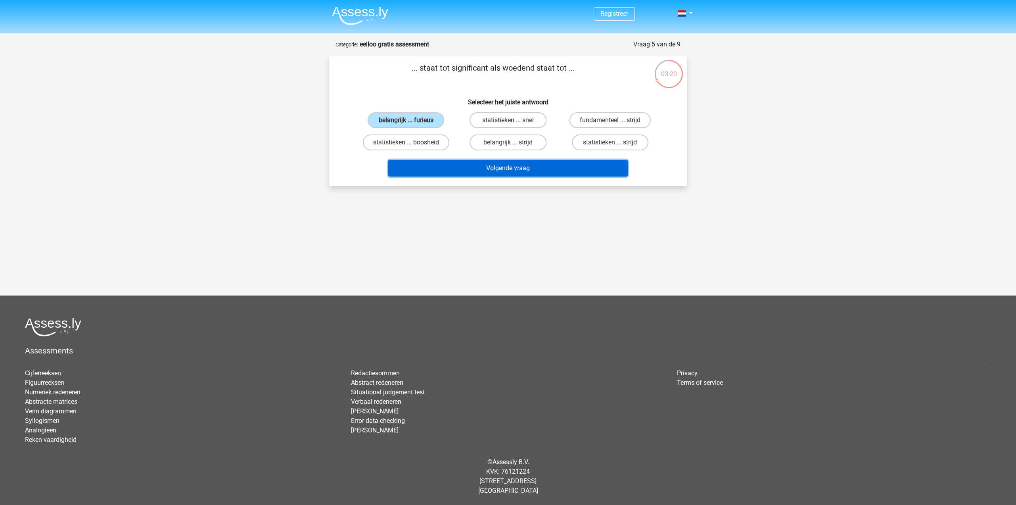
click at [508, 170] on button "Volgende vraag" at bounding box center [508, 168] width 240 height 17
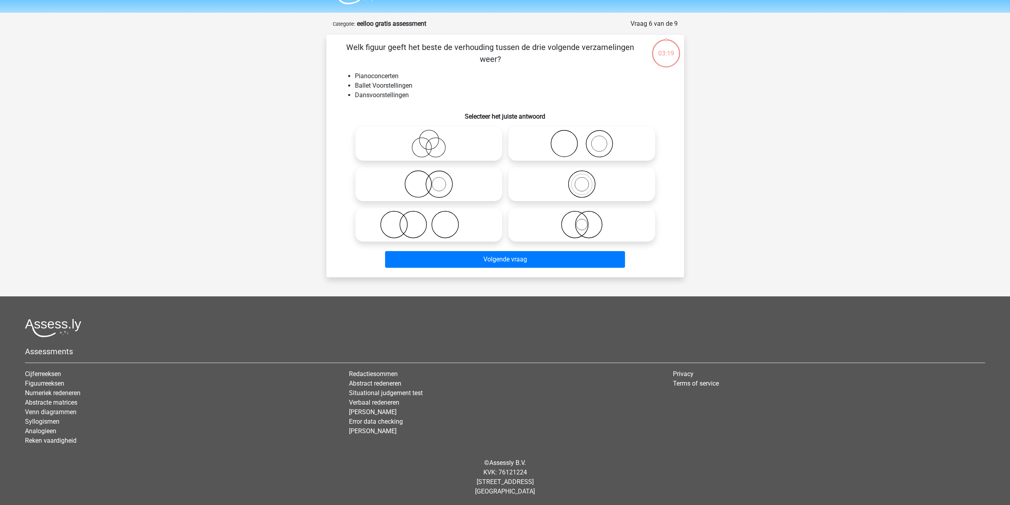
scroll to position [21, 0]
click at [439, 224] on icon at bounding box center [428, 224] width 140 height 28
click at [434, 220] on input "radio" at bounding box center [431, 217] width 5 height 5
radio input "true"
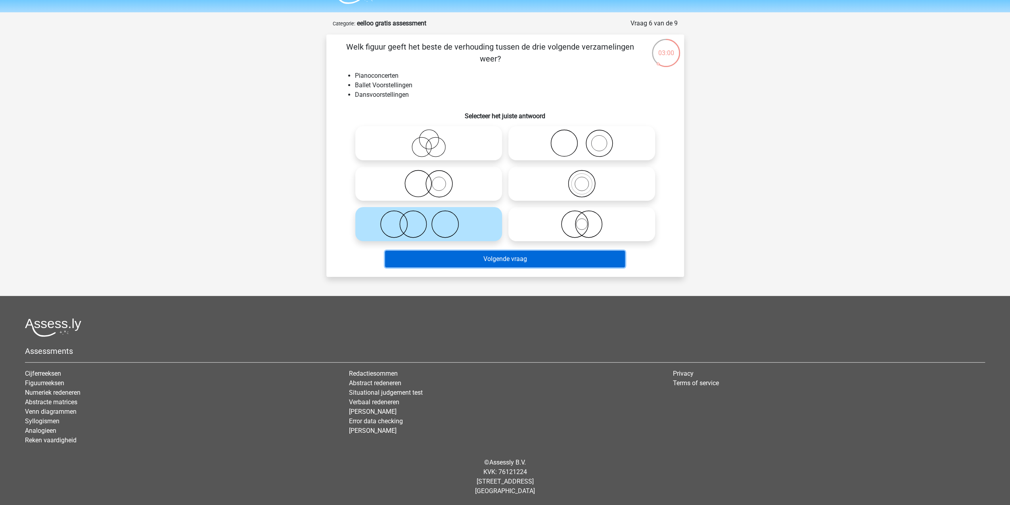
click at [537, 257] on button "Volgende vraag" at bounding box center [505, 259] width 240 height 17
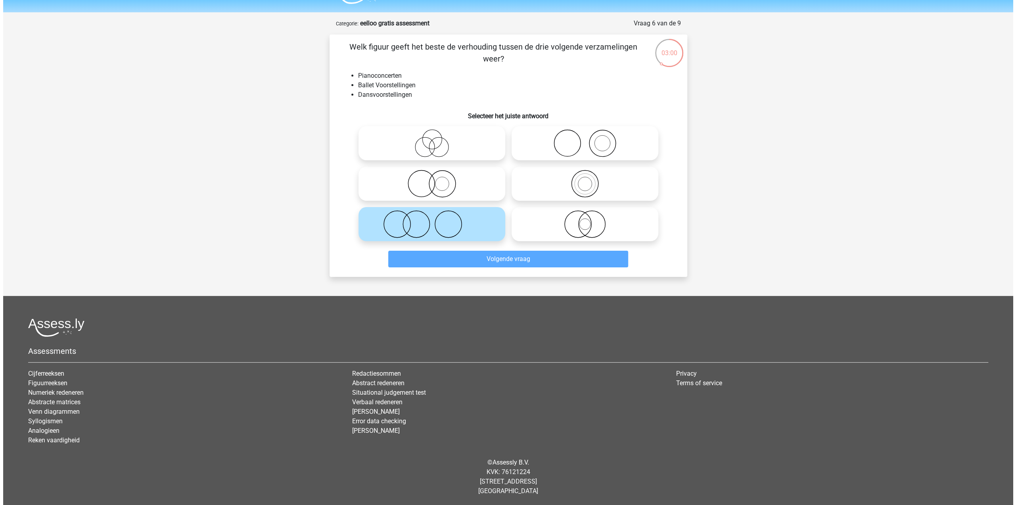
scroll to position [0, 0]
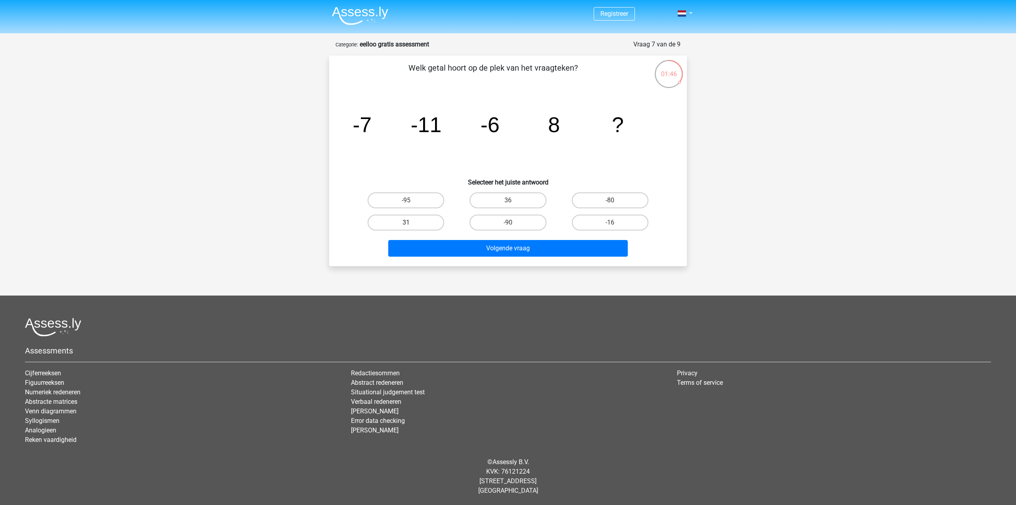
click at [434, 221] on label "31" at bounding box center [406, 223] width 77 height 16
click at [411, 222] on input "31" at bounding box center [408, 224] width 5 height 5
radio input "true"
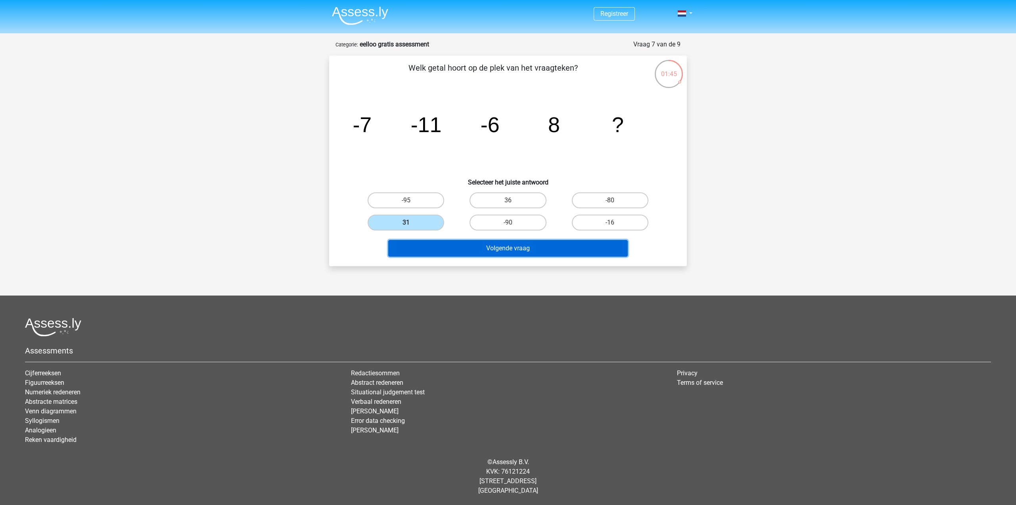
click at [500, 247] on button "Volgende vraag" at bounding box center [508, 248] width 240 height 17
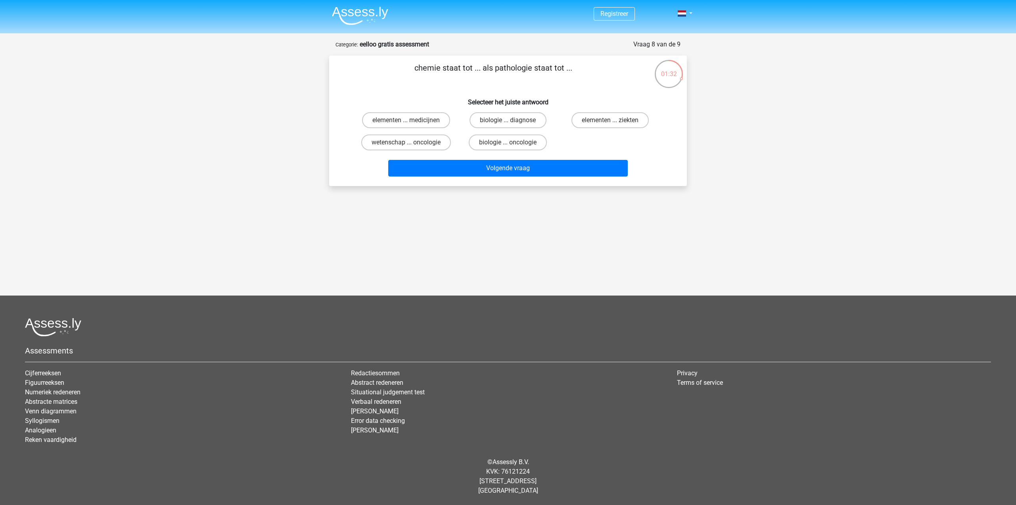
click at [610, 120] on input "elementen ... ziekten" at bounding box center [612, 122] width 5 height 5
radio input "true"
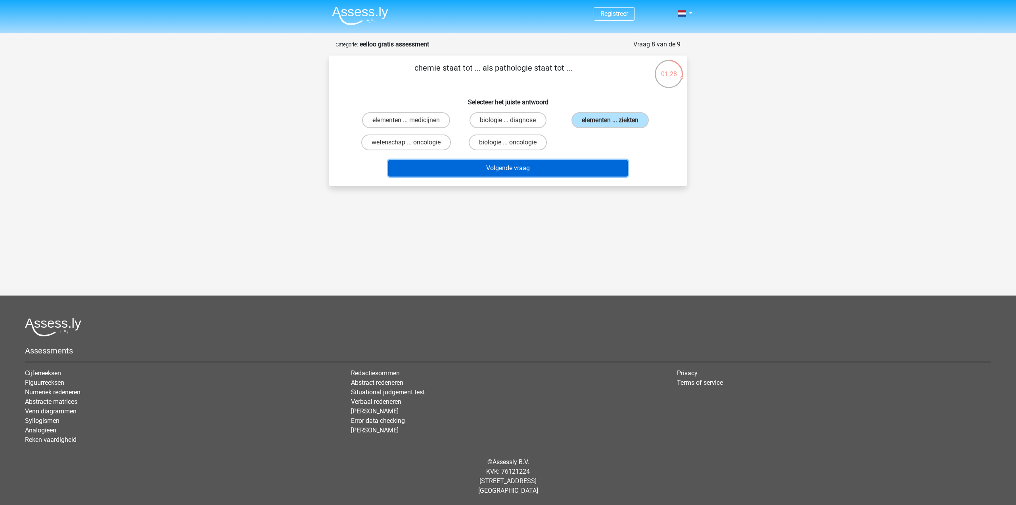
click at [541, 166] on button "Volgende vraag" at bounding box center [508, 168] width 240 height 17
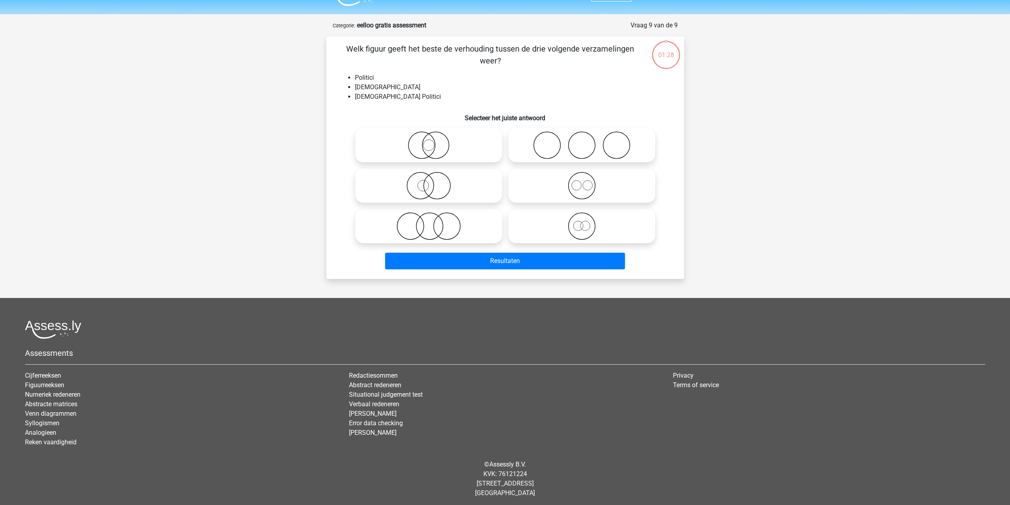
scroll to position [21, 0]
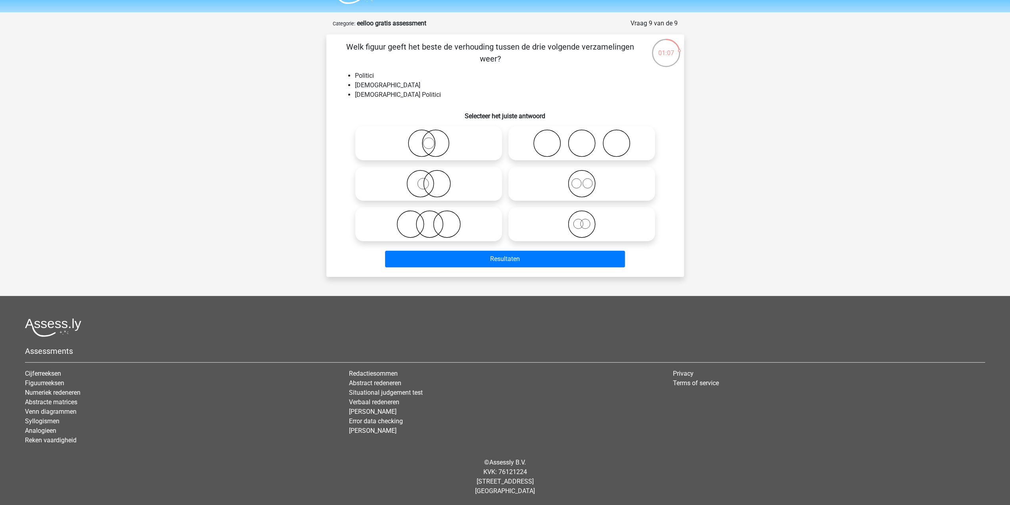
click at [436, 219] on icon at bounding box center [428, 224] width 140 height 28
click at [434, 219] on input "radio" at bounding box center [431, 217] width 5 height 5
radio input "true"
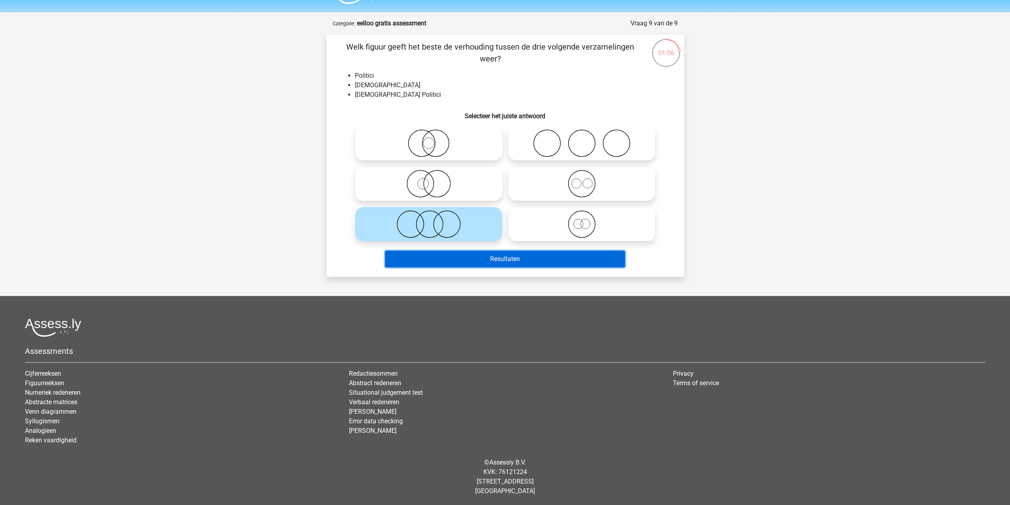
click at [521, 260] on button "Resultaten" at bounding box center [505, 259] width 240 height 17
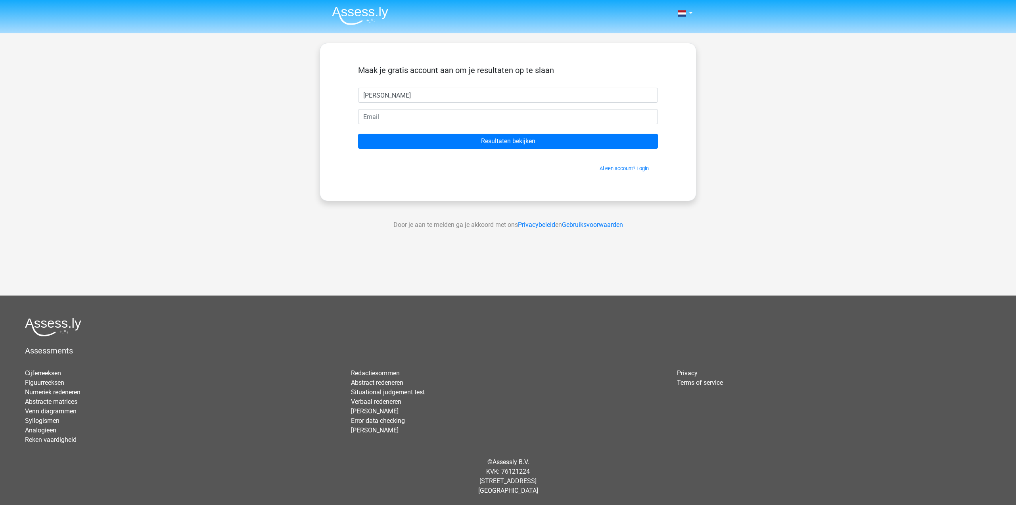
type input "[PERSON_NAME]"
click at [422, 116] on input "email" at bounding box center [508, 116] width 300 height 15
type input "rubenemens@gmail.com"
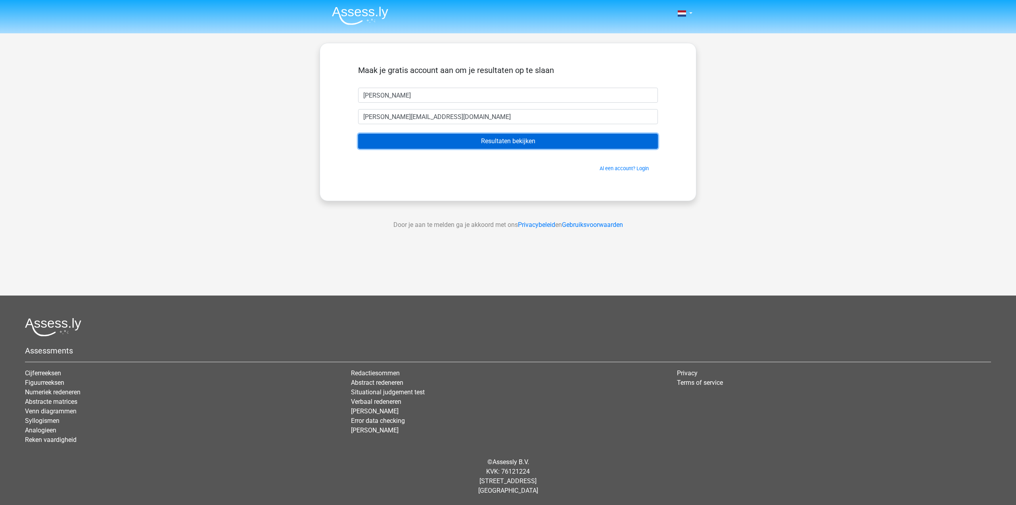
click at [442, 145] on input "Resultaten bekijken" at bounding box center [508, 141] width 300 height 15
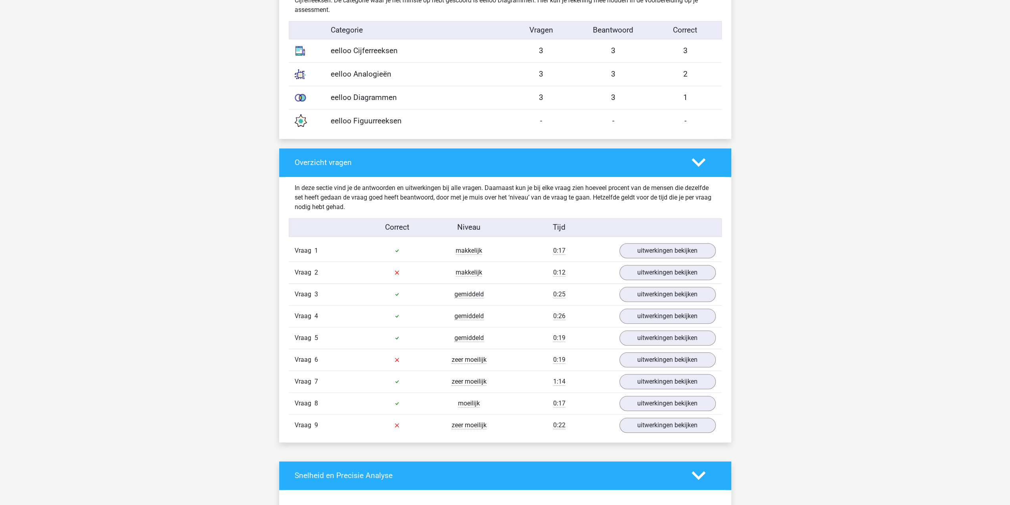
scroll to position [674, 0]
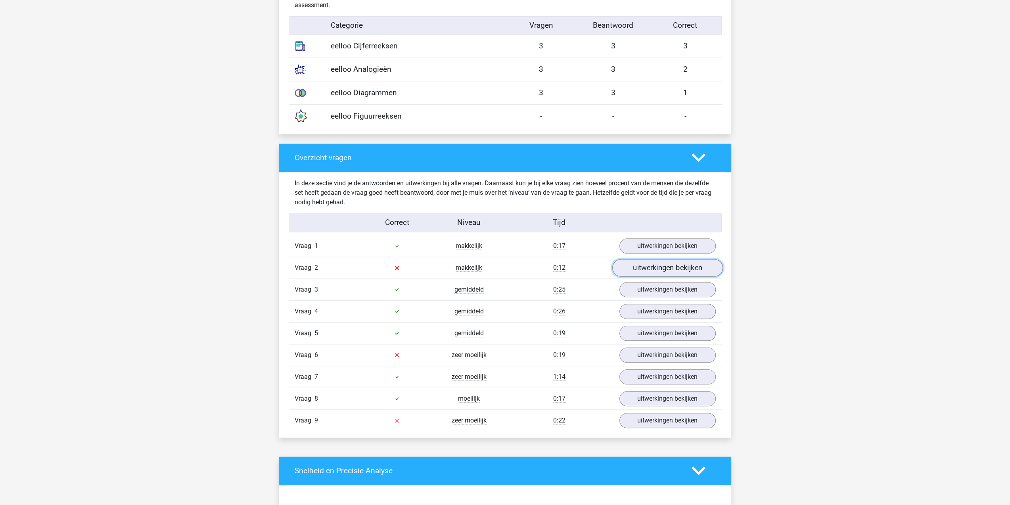
click at [642, 268] on link "uitwerkingen bekijken" at bounding box center [667, 267] width 111 height 17
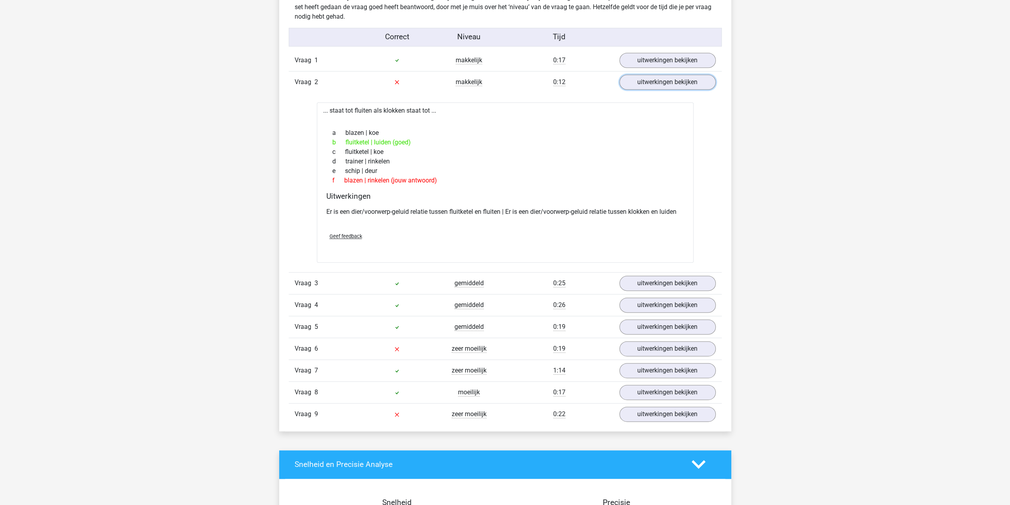
scroll to position [872, 0]
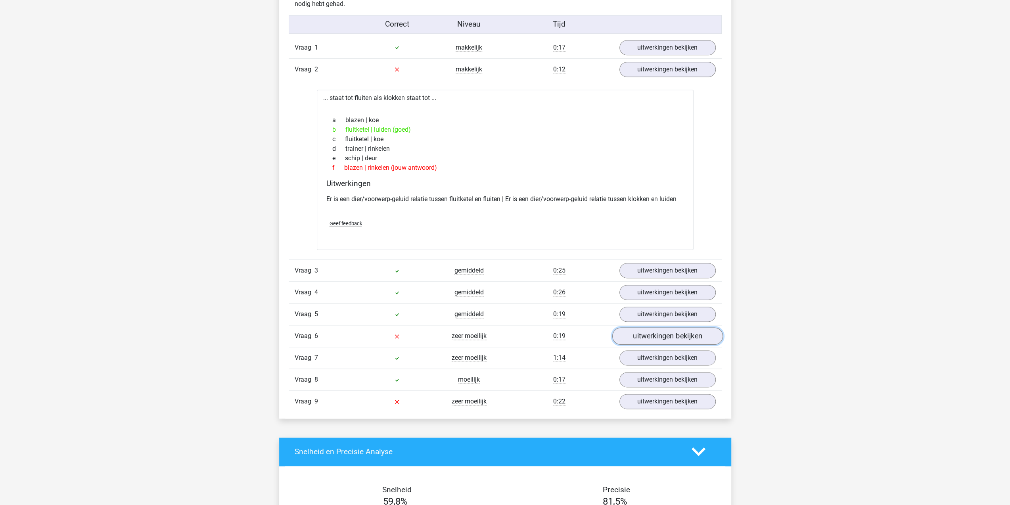
click at [641, 334] on link "uitwerkingen bekijken" at bounding box center [667, 335] width 111 height 17
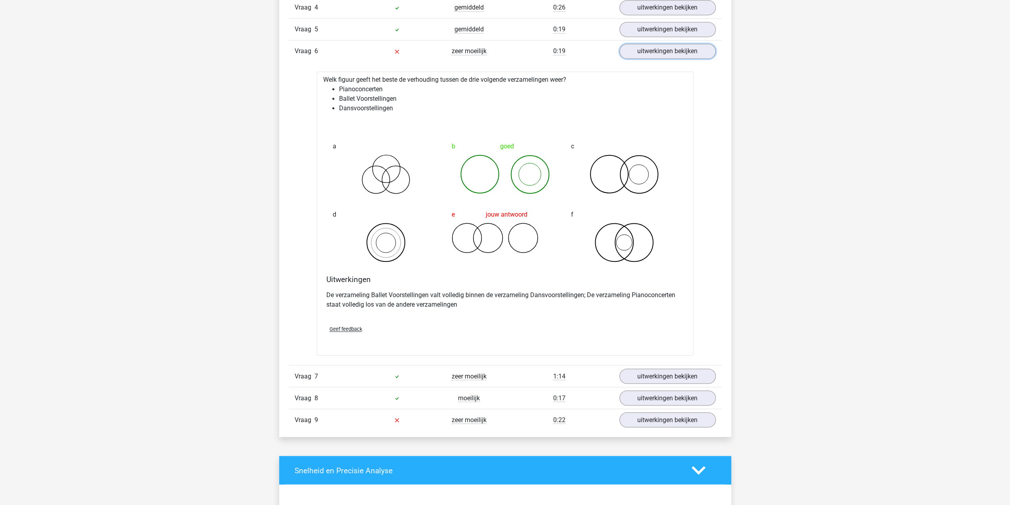
scroll to position [1229, 0]
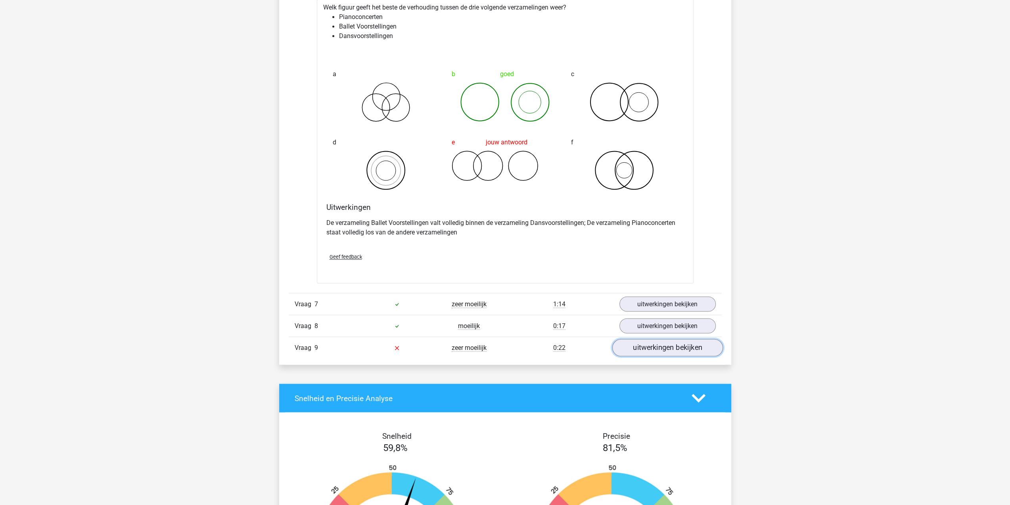
click at [648, 345] on link "uitwerkingen bekijken" at bounding box center [667, 347] width 111 height 17
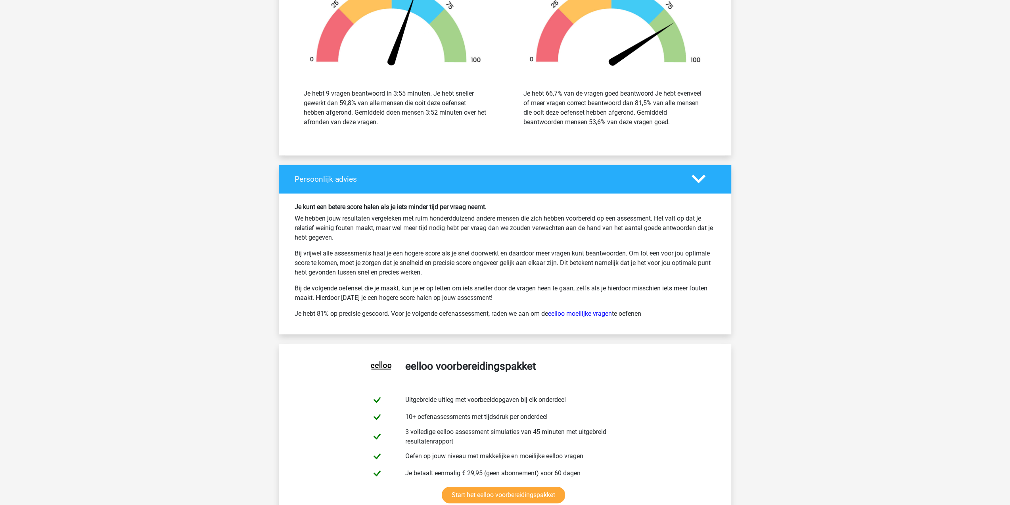
scroll to position [2339, 0]
